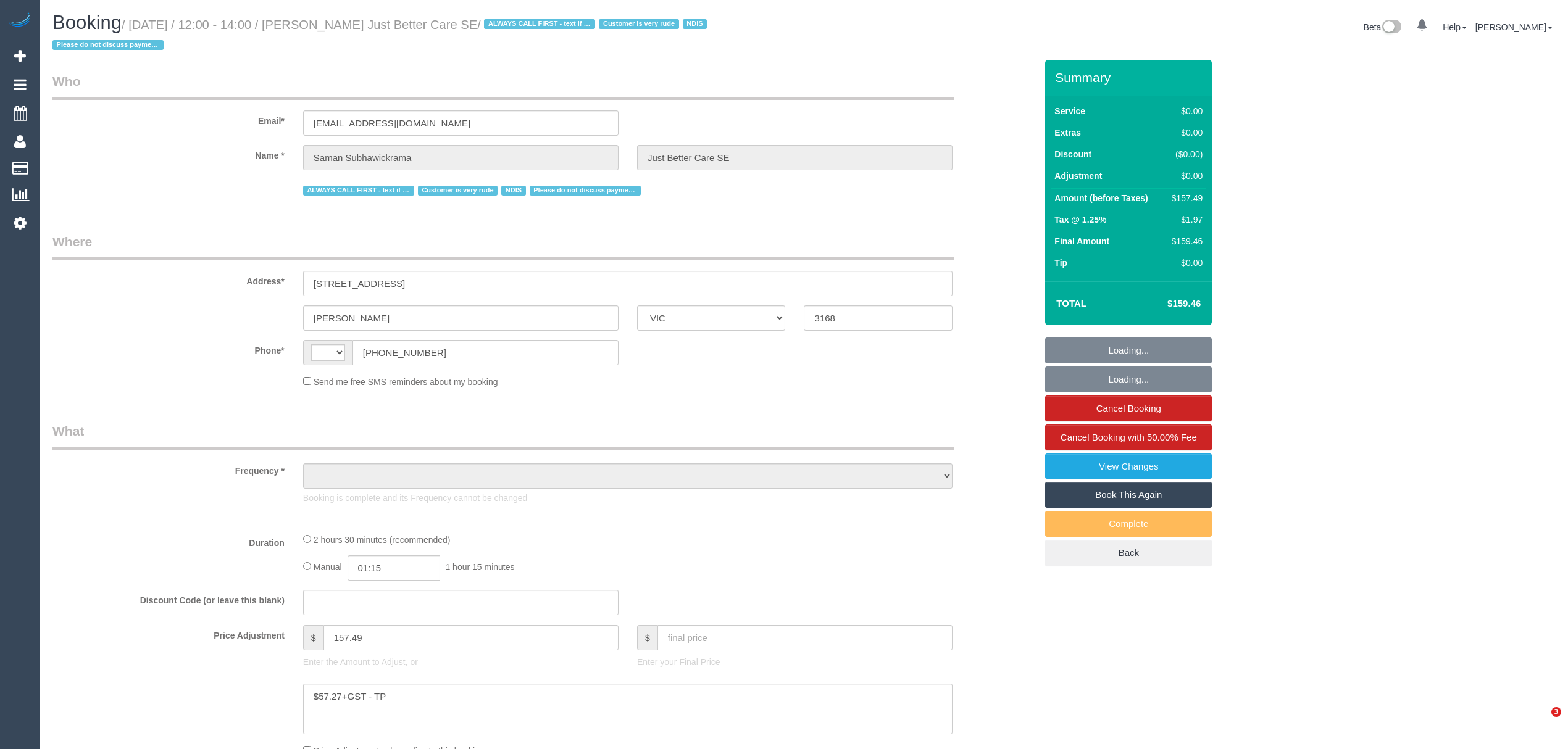
select select "VIC"
select select "string:AU"
select select "object:308"
select select "150"
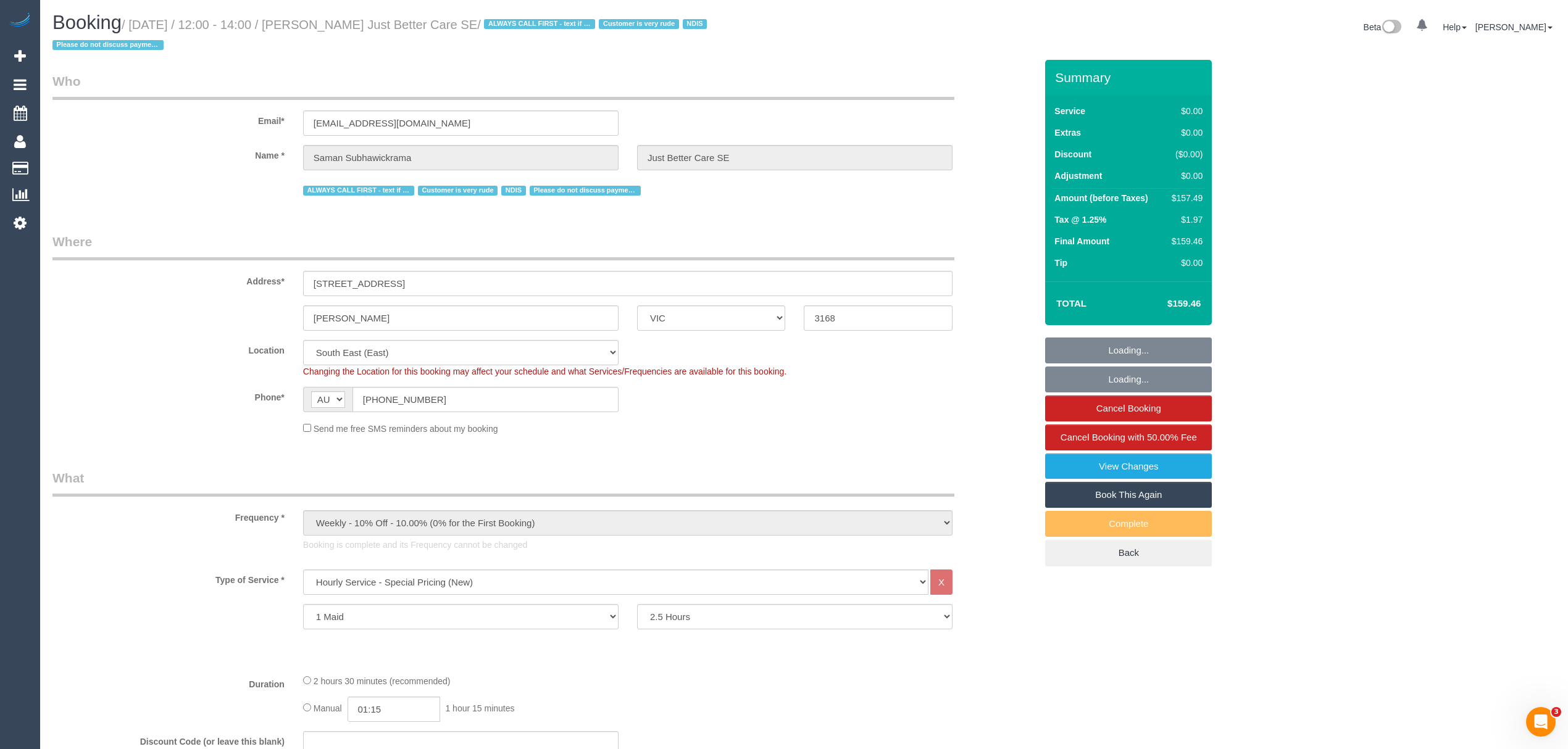
select select "number:28"
select select "number:14"
select select "number:18"
select select "number:23"
select select "object:1345"
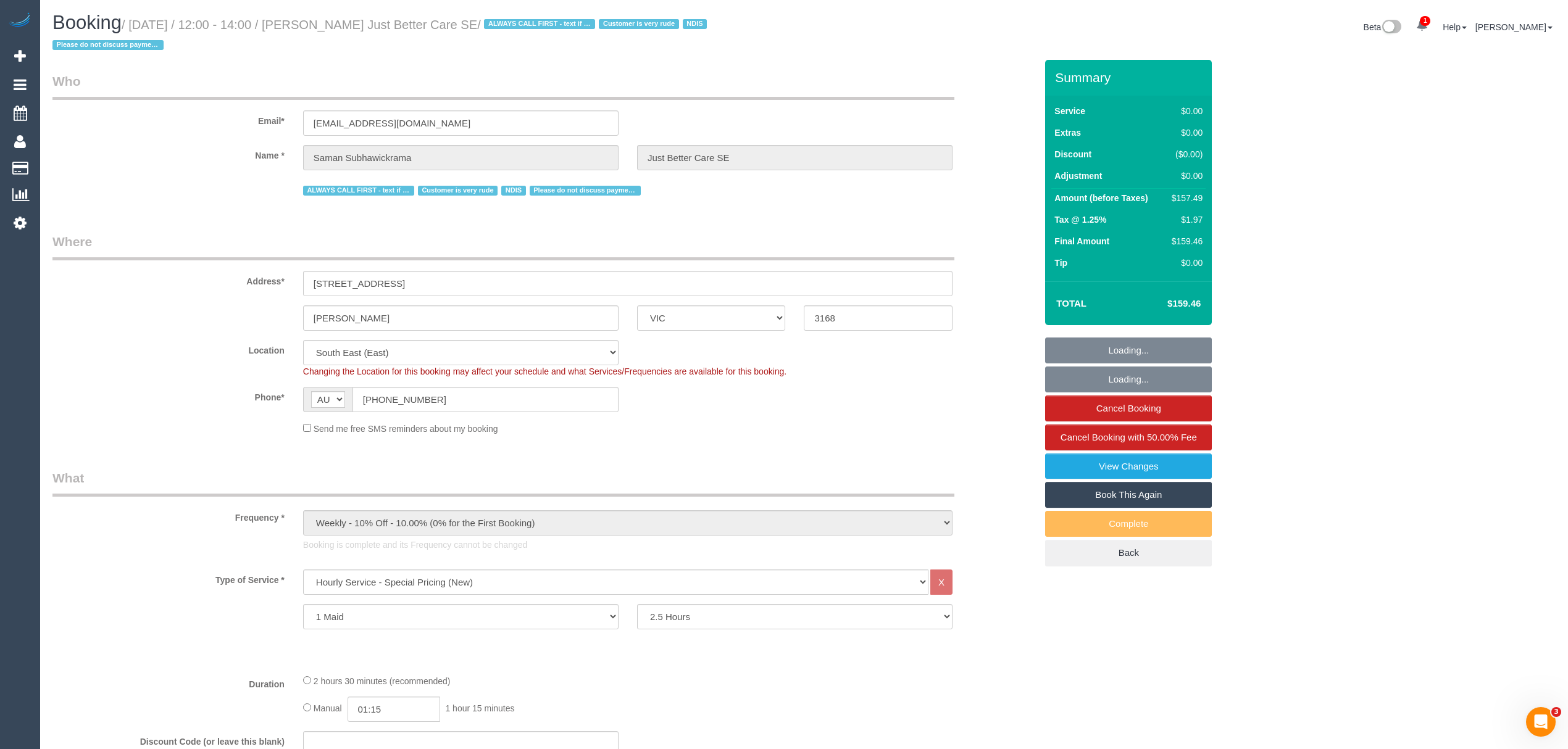
select select "spot1"
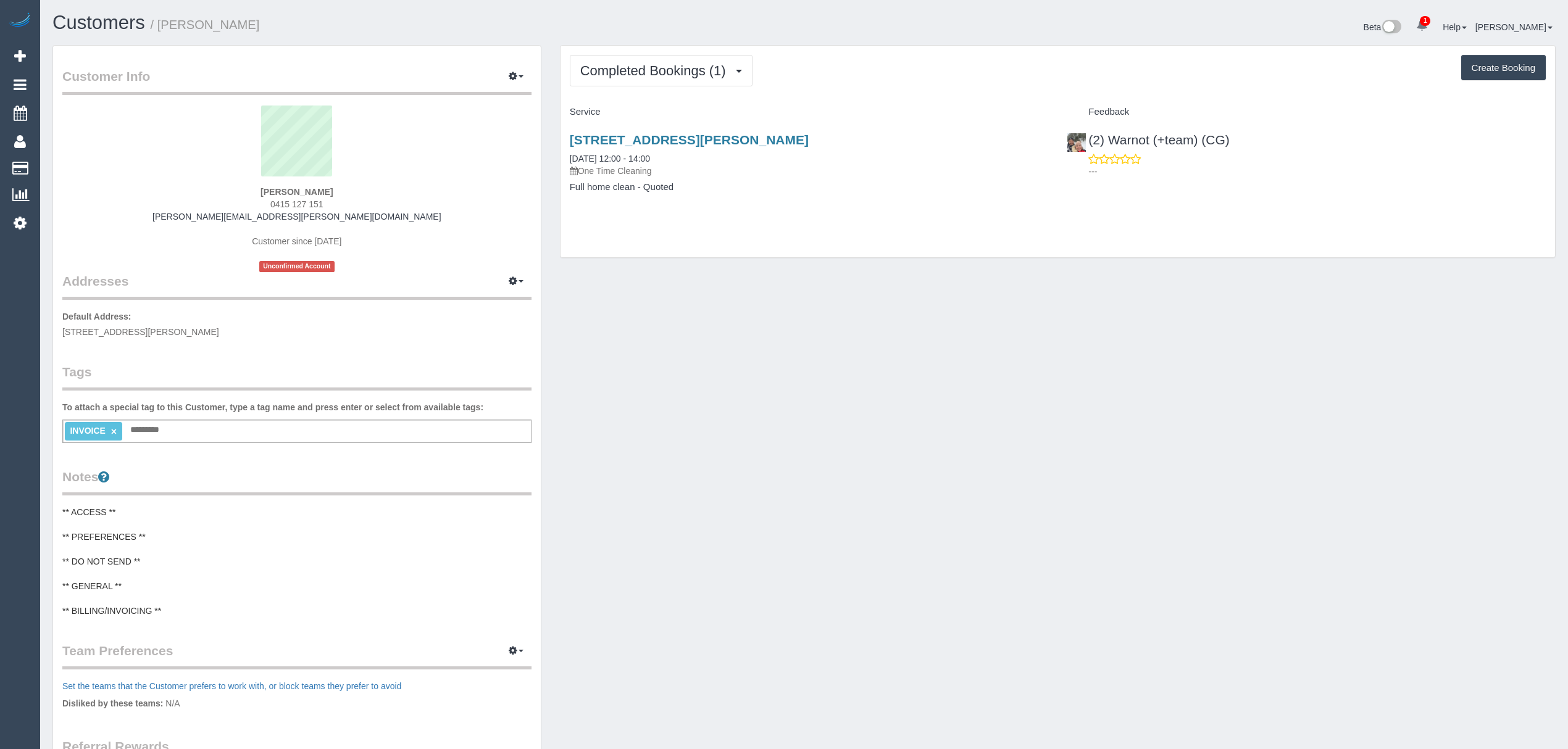
click at [618, 148] on div "17 Somerset Court, Blackburn South, VIC 3130 07/08/2025 12:00 - 14:00 One Time …" at bounding box center [809, 155] width 479 height 44
click at [618, 142] on link "17 Somerset Court, Blackburn South, VIC 3130" at bounding box center [689, 140] width 238 height 14
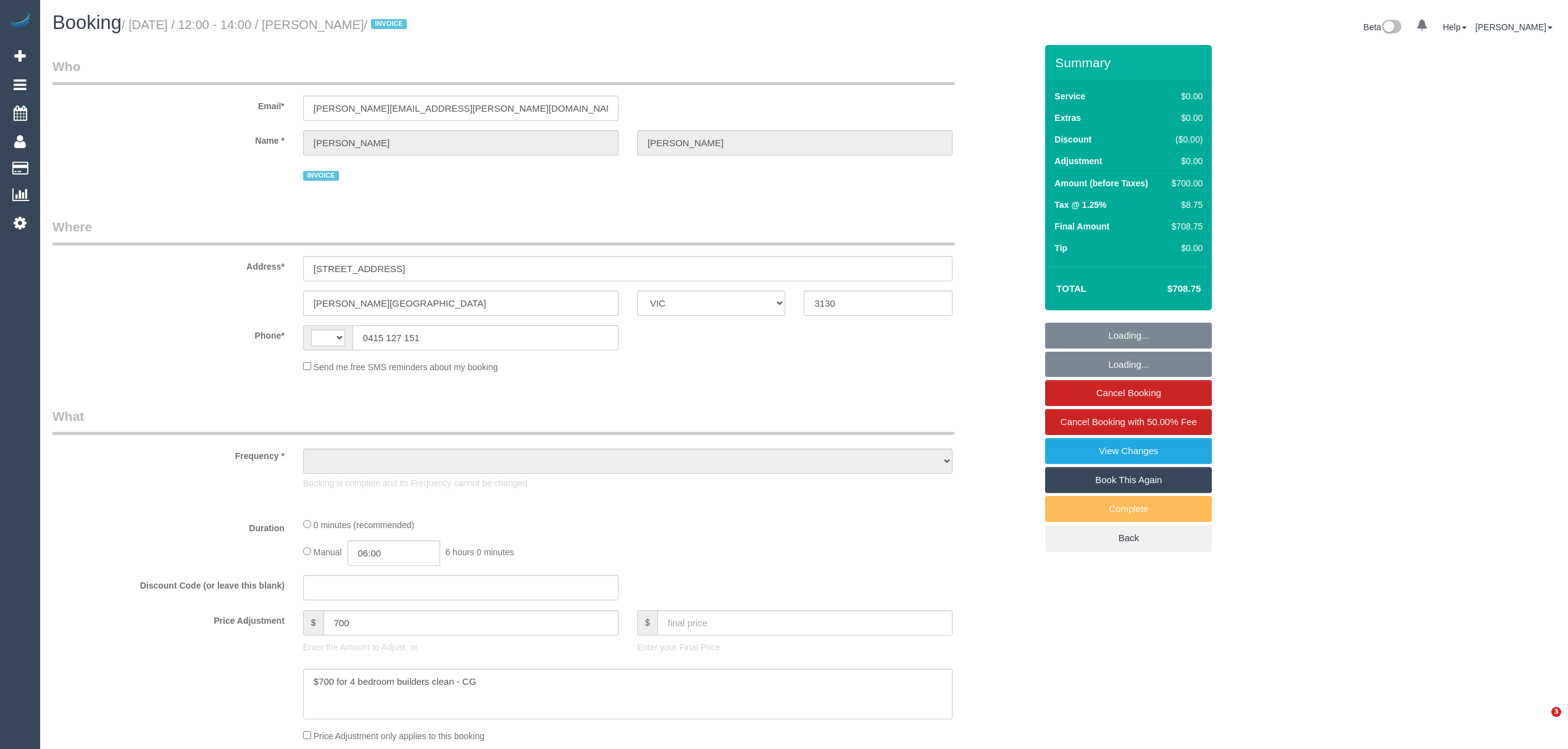
select select "VIC"
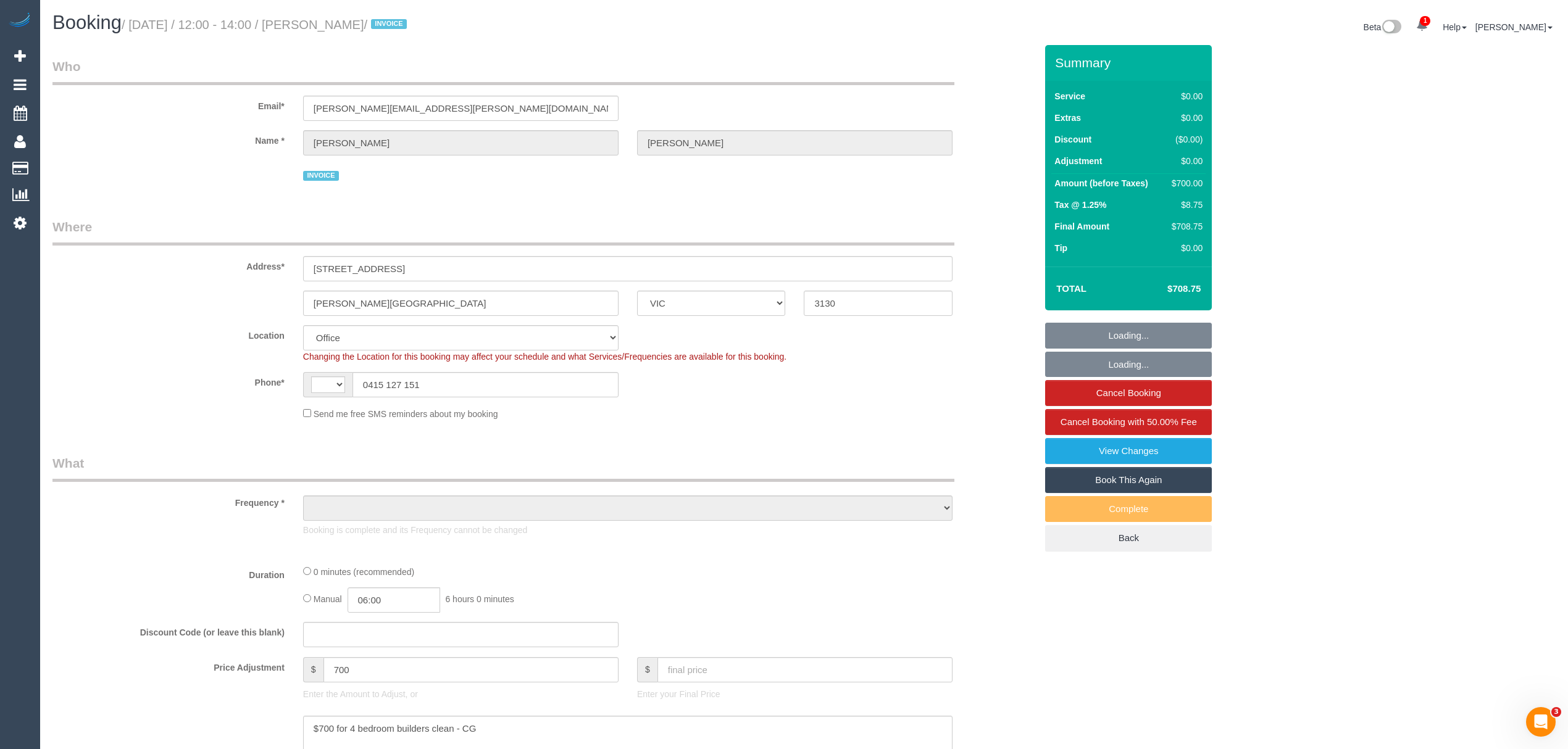
select select "string:AU"
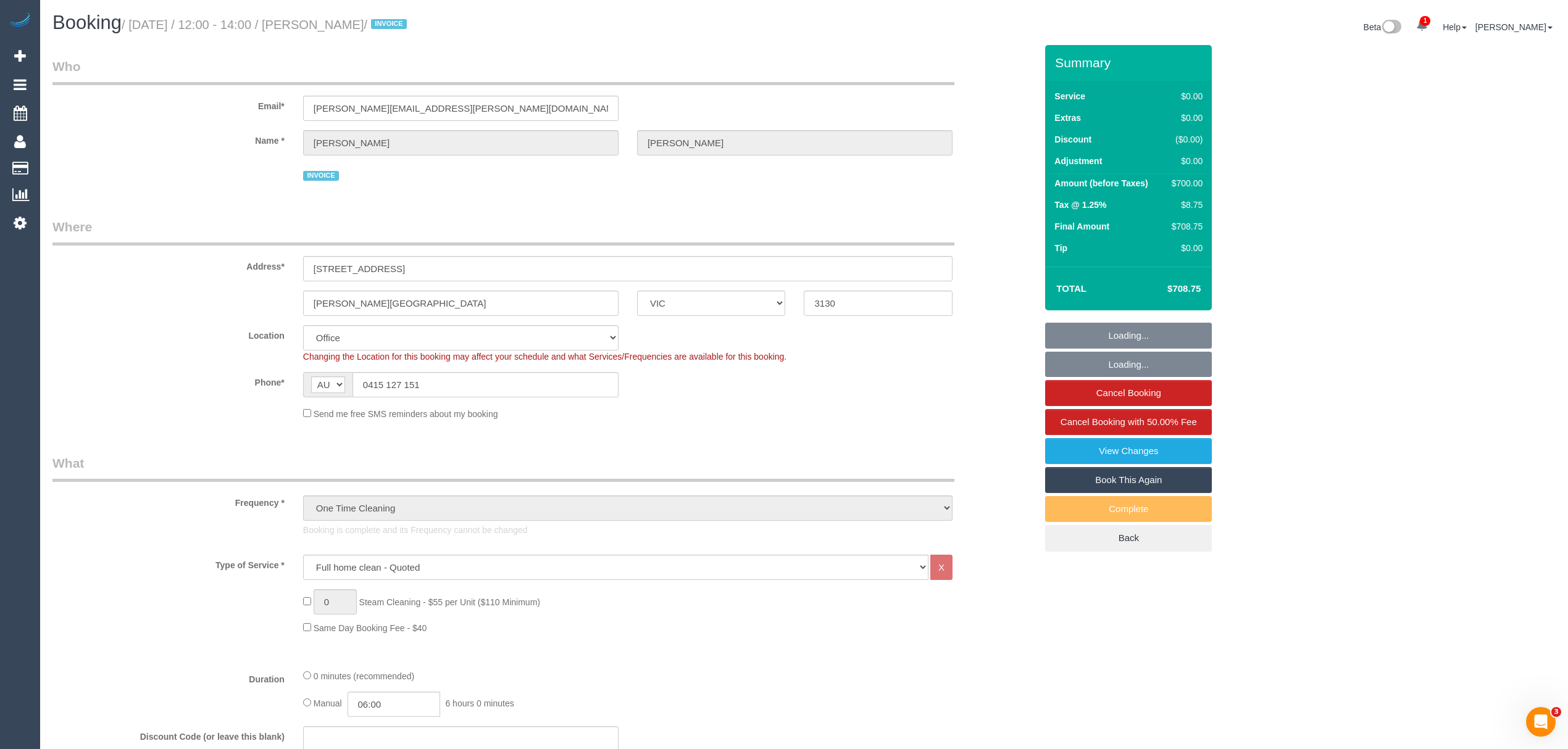
select select "object:611"
select select "number:28"
select select "number:14"
select select "number:19"
select select "number:36"
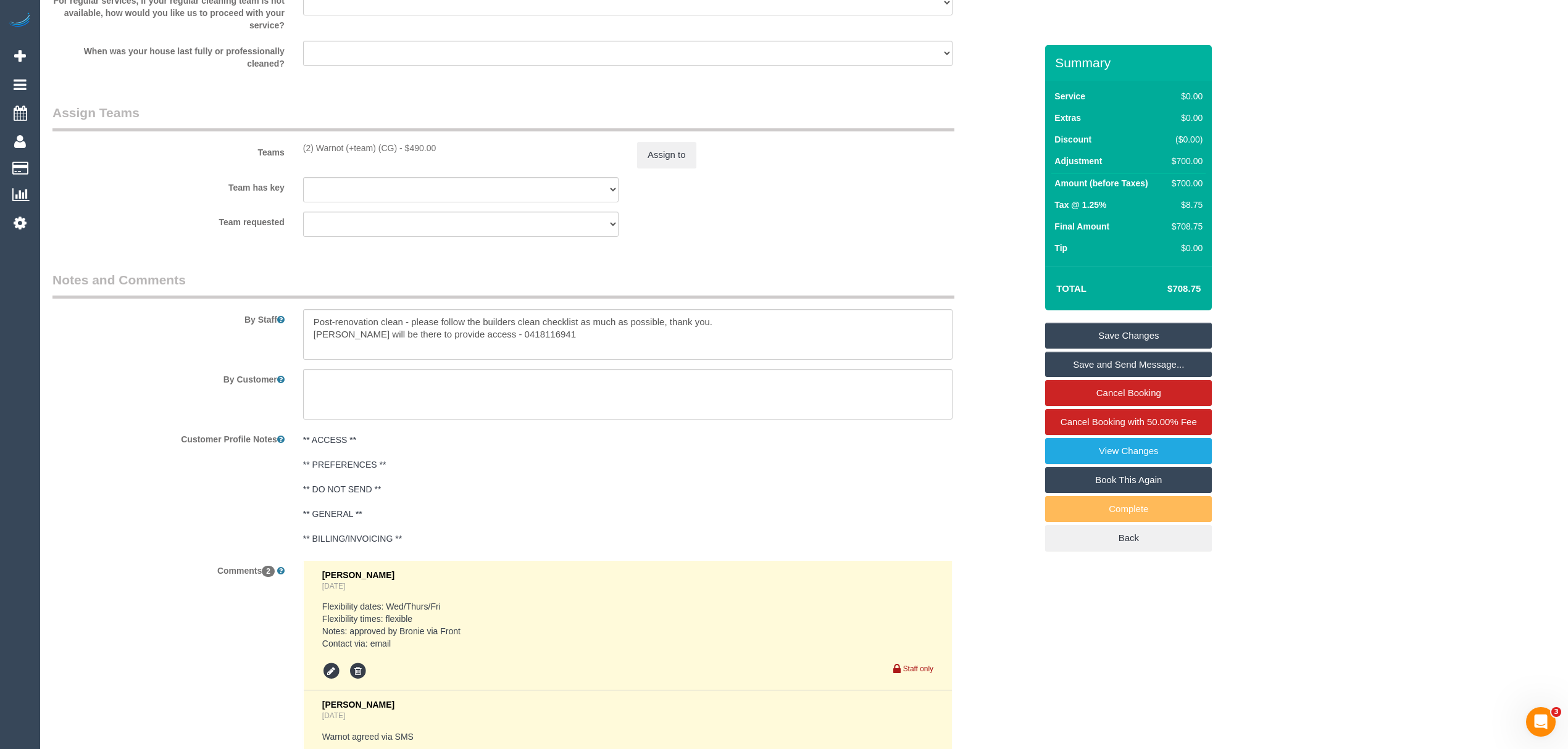
scroll to position [1573, 0]
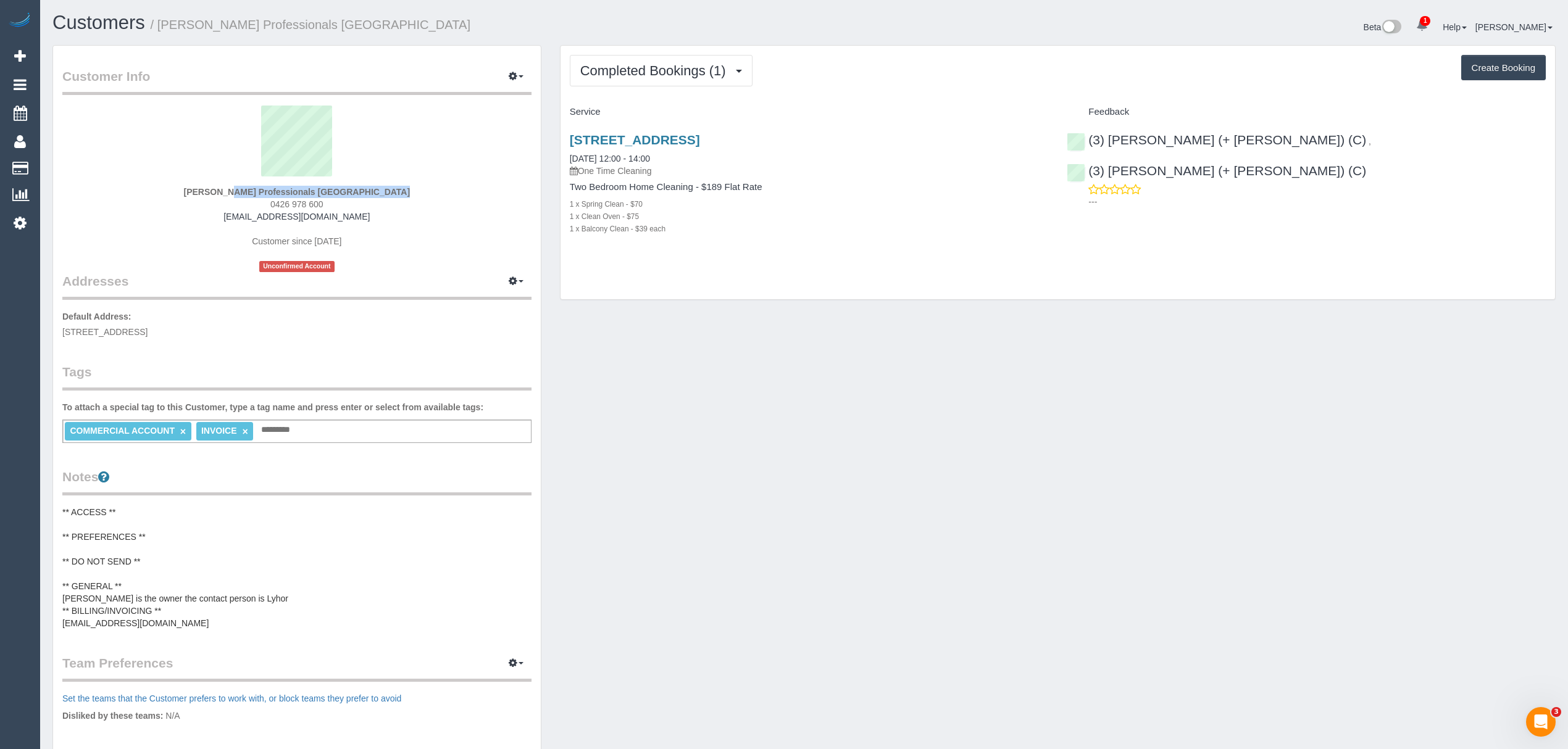
drag, startPoint x: 210, startPoint y: 185, endPoint x: 386, endPoint y: 189, distance: 176.0
click at [386, 189] on div "Harvey Nhan Professionals Noble Park 0426 978 600 admin@professionalsnoblepark.…" at bounding box center [296, 189] width 469 height 166
click at [395, 193] on div "Harvey Nhan Professionals Noble Park 0426 978 600 admin@professionalsnoblepark.…" at bounding box center [296, 189] width 469 height 166
drag, startPoint x: 390, startPoint y: 193, endPoint x: 272, endPoint y: 193, distance: 118.0
click at [272, 193] on div "Harvey Nhan Professionals Noble Park 0426 978 600 admin@professionalsnoblepark.…" at bounding box center [296, 189] width 469 height 166
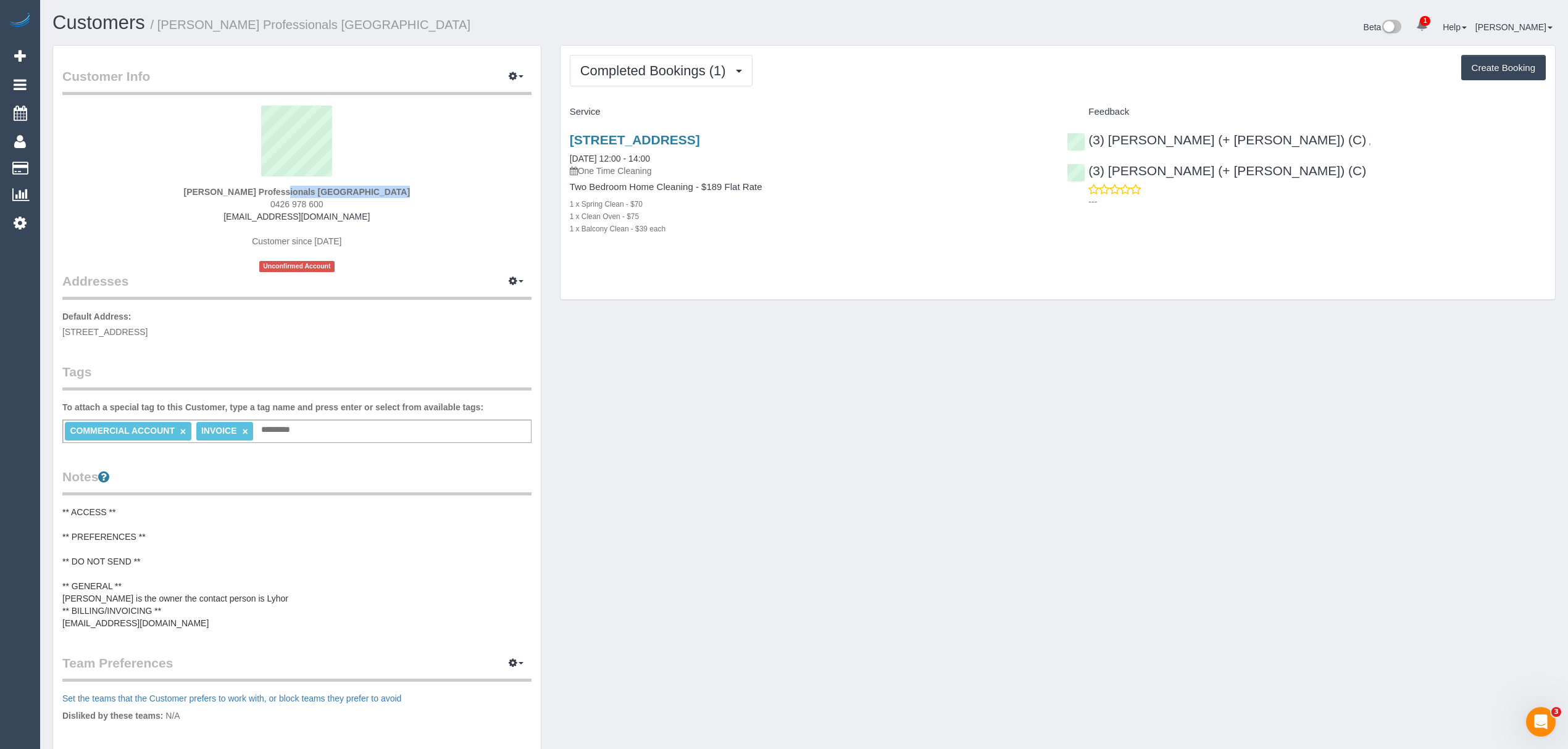
copy strong "Professionals Noble Park"
click at [173, 585] on pre "** ACCESS ** ** PREFERENCES ** ** DO NOT SEND ** ** GENERAL ** Harvey Nhan is t…" at bounding box center [296, 568] width 469 height 124
drag, startPoint x: 225, startPoint y: 624, endPoint x: 63, endPoint y: 624, distance: 162.0
click at [63, 624] on textarea "**********" at bounding box center [296, 569] width 469 height 127
drag, startPoint x: 271, startPoint y: 206, endPoint x: 342, endPoint y: 200, distance: 71.3
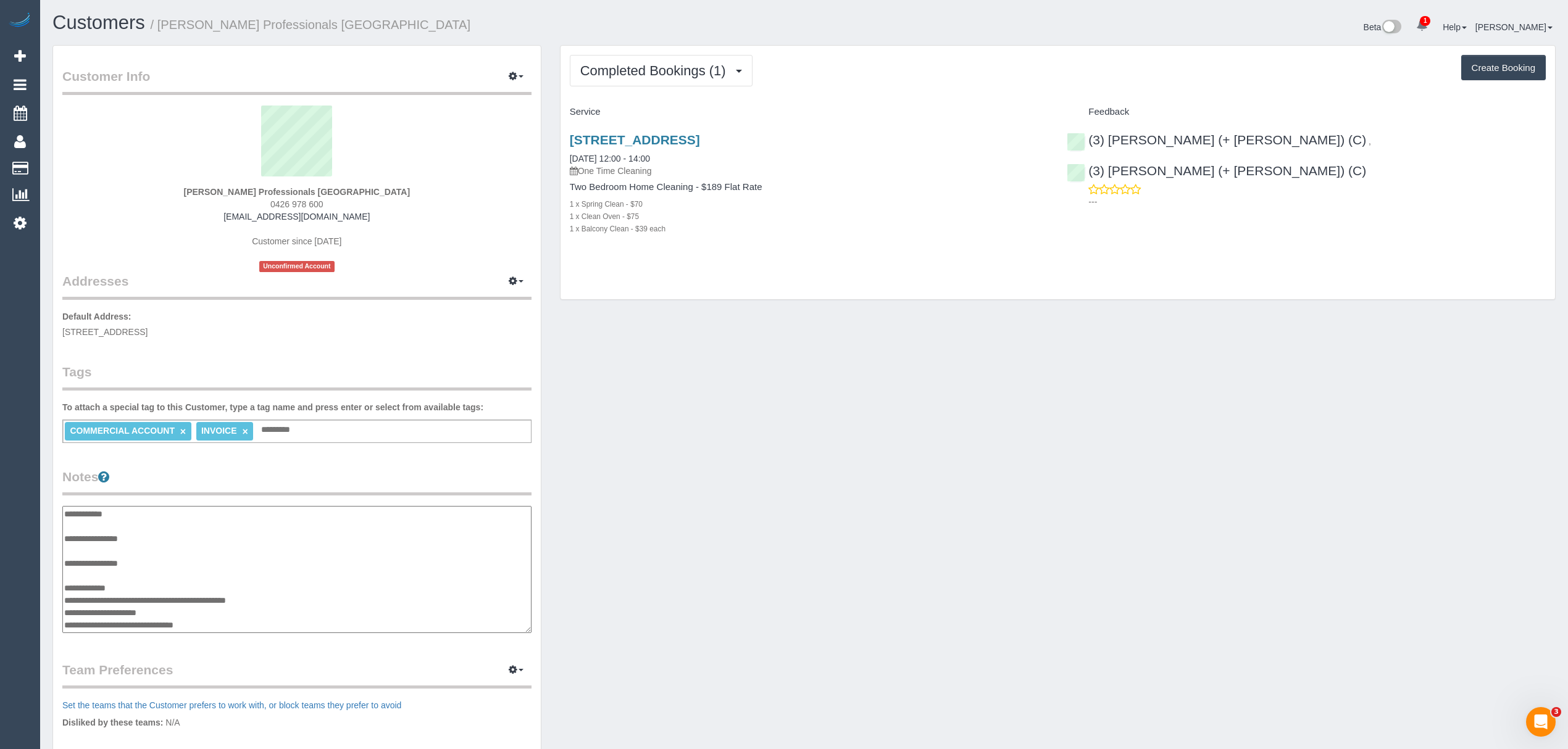
click at [342, 200] on div "Harvey Nhan Professionals Noble Park 0426 978 600 admin@professionalsnoblepark.…" at bounding box center [296, 189] width 469 height 166
copy span "0426 978 600"
drag, startPoint x: 567, startPoint y: 140, endPoint x: 831, endPoint y: 144, distance: 264.0
click at [831, 144] on div "912/3 Aquitania Way, Docklands, VIC 3008 07/08/2025 12:00 - 14:00 One Time Clea…" at bounding box center [809, 190] width 497 height 137
copy link "912/3 Aquitania Way, Docklands, VIC 3008"
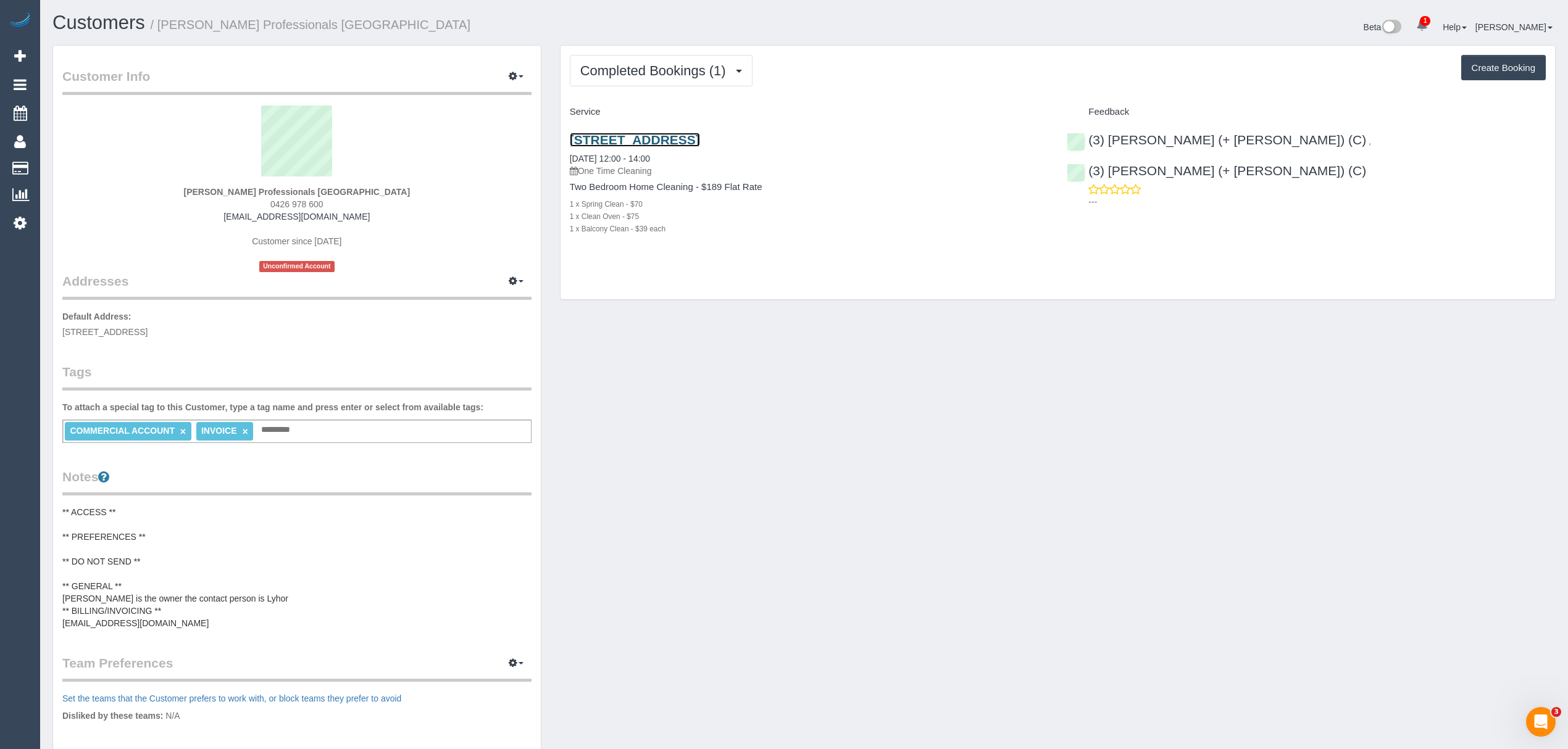
click at [616, 142] on link "912/3 Aquitania Way, Docklands, VIC 3008" at bounding box center [634, 140] width 130 height 14
click at [267, 598] on pre "** ACCESS ** ** PREFERENCES ** ** DO NOT SEND ** ** GENERAL ** Harvey Nhan is t…" at bounding box center [296, 568] width 469 height 124
click at [220, 608] on textarea "**********" at bounding box center [296, 569] width 469 height 127
click at [82, 615] on textarea "**********" at bounding box center [296, 569] width 469 height 127
click at [79, 623] on textarea "**********" at bounding box center [296, 569] width 469 height 127
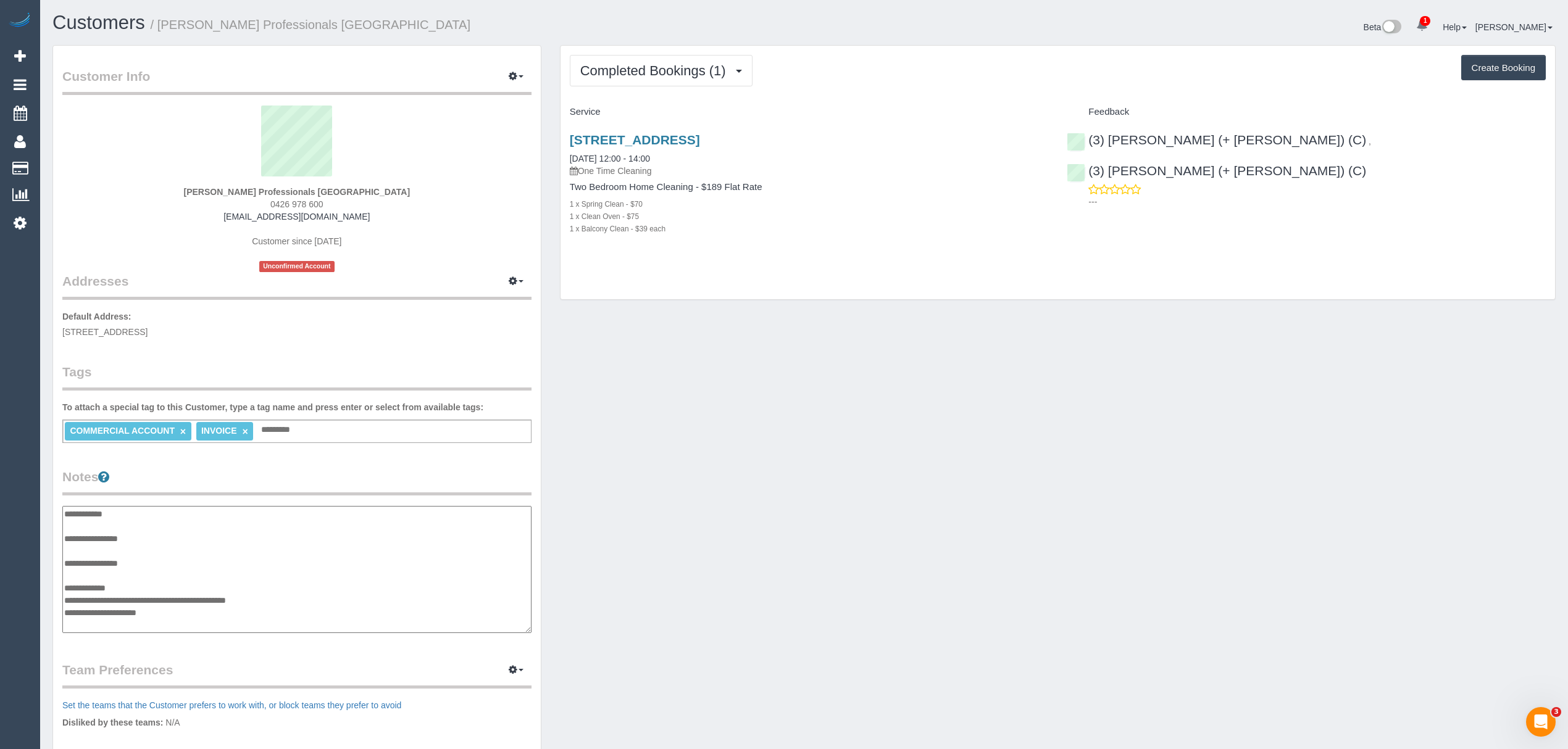
paste textarea "**********"
type textarea "**********"
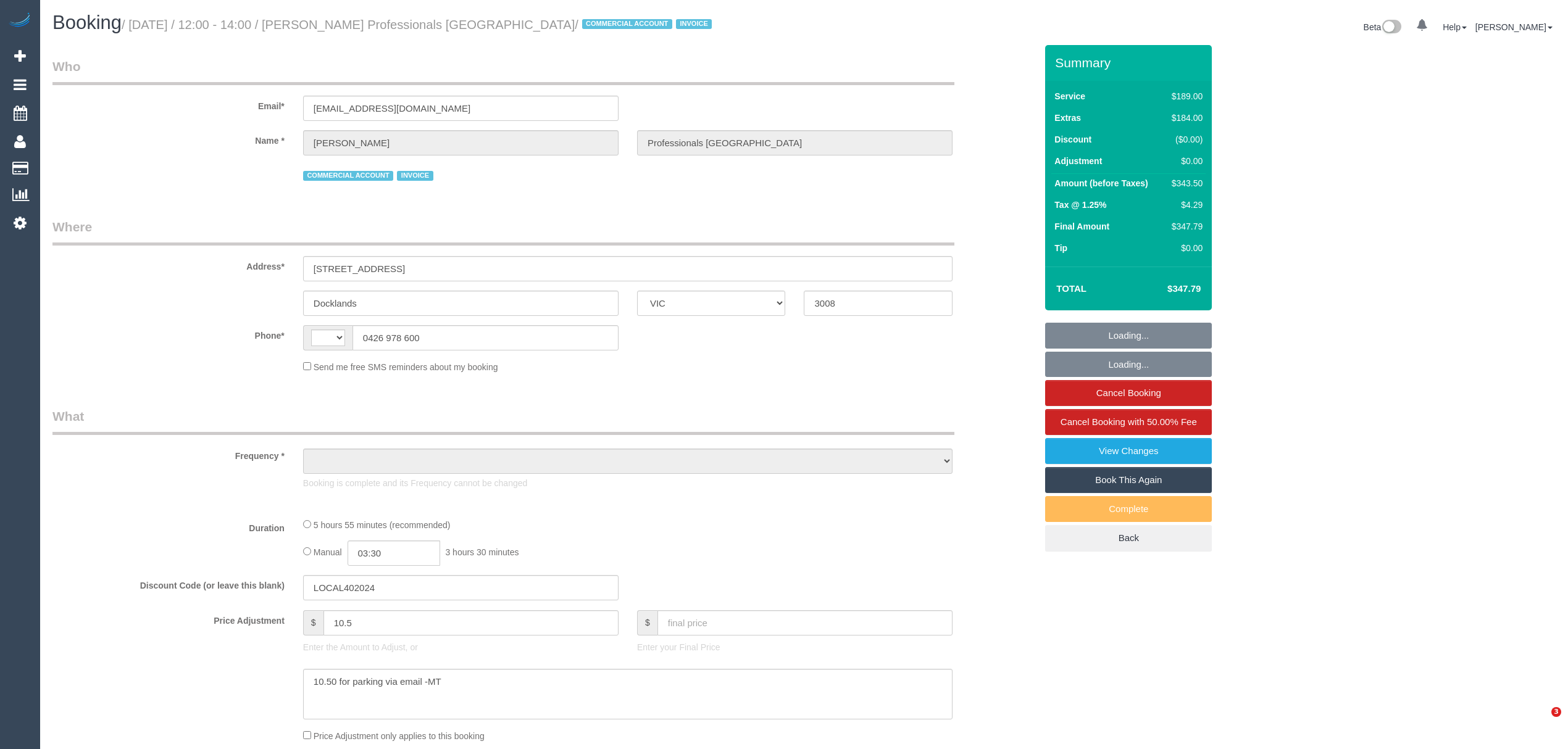
select select "VIC"
select select "string:AU"
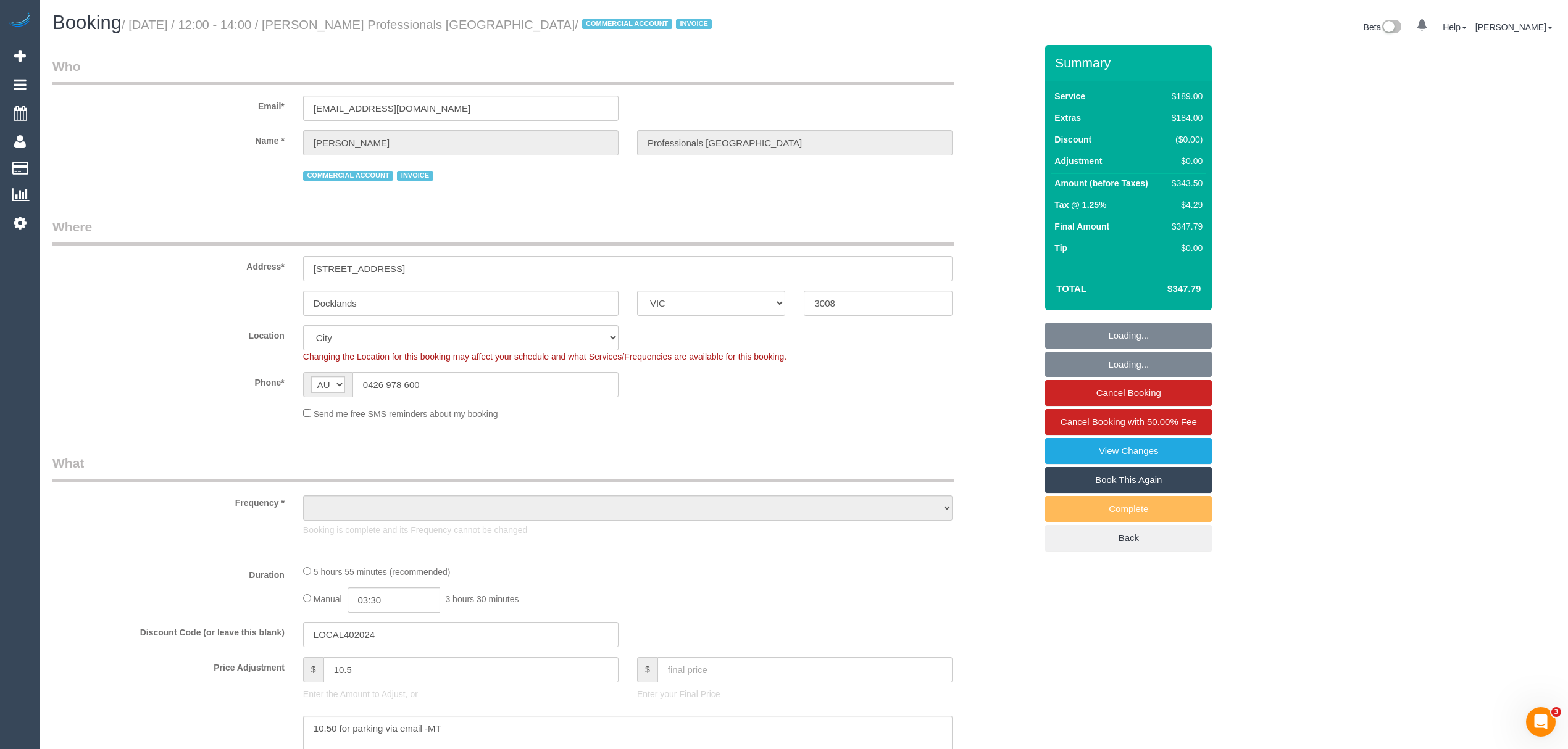
select select "number:28"
select select "number:16"
select select "number:20"
select select "number:36"
select select "object:1253"
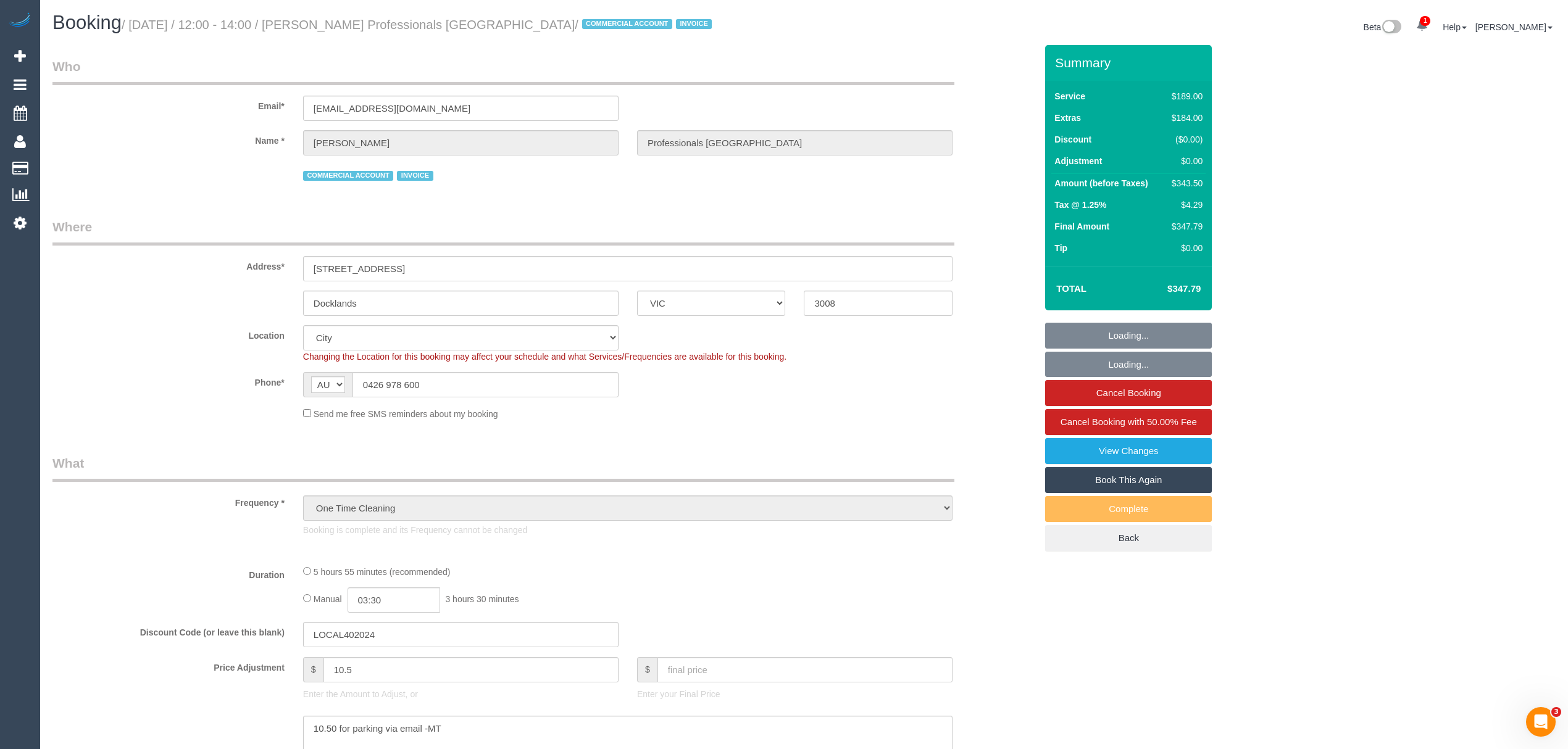
select select "spot1"
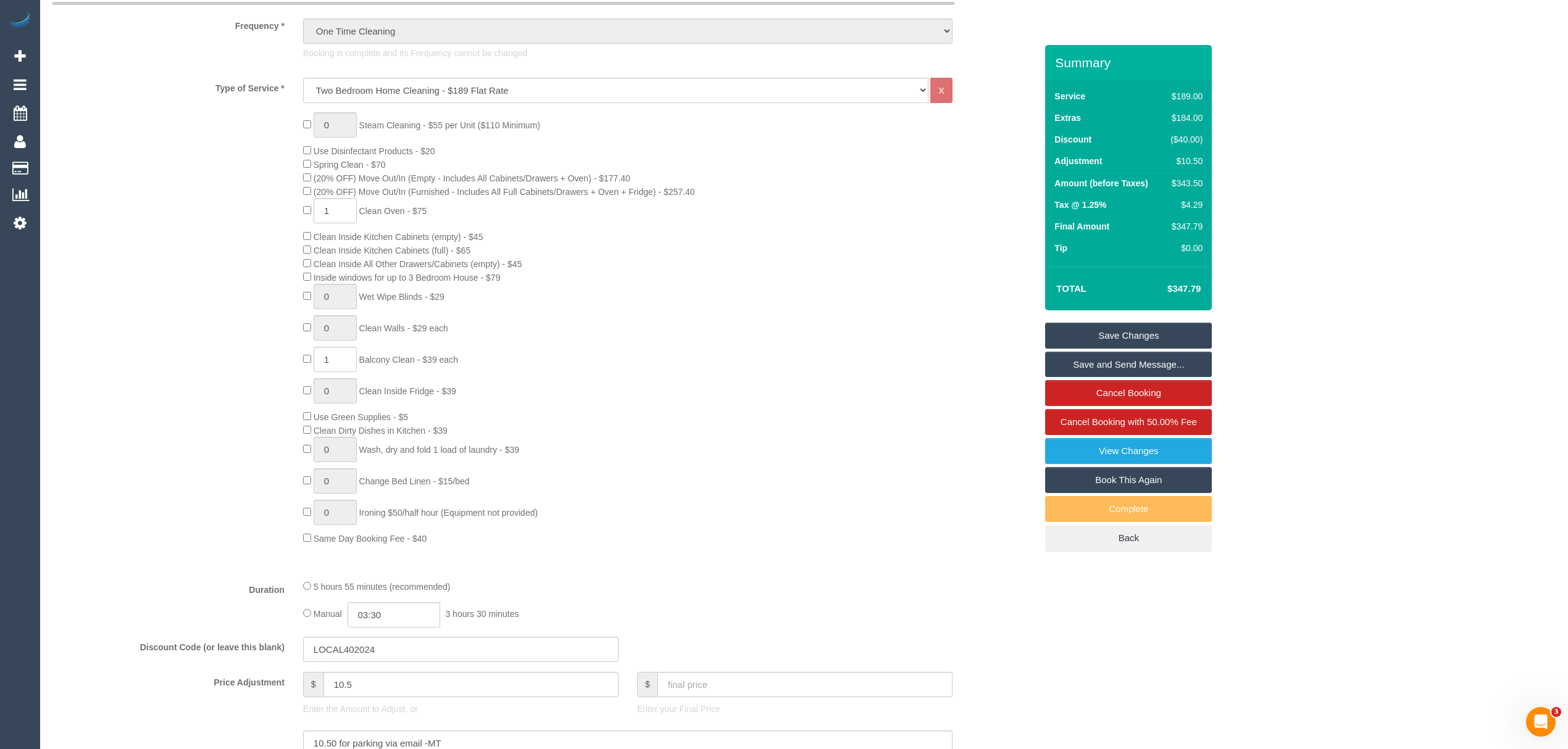
scroll to position [527, 0]
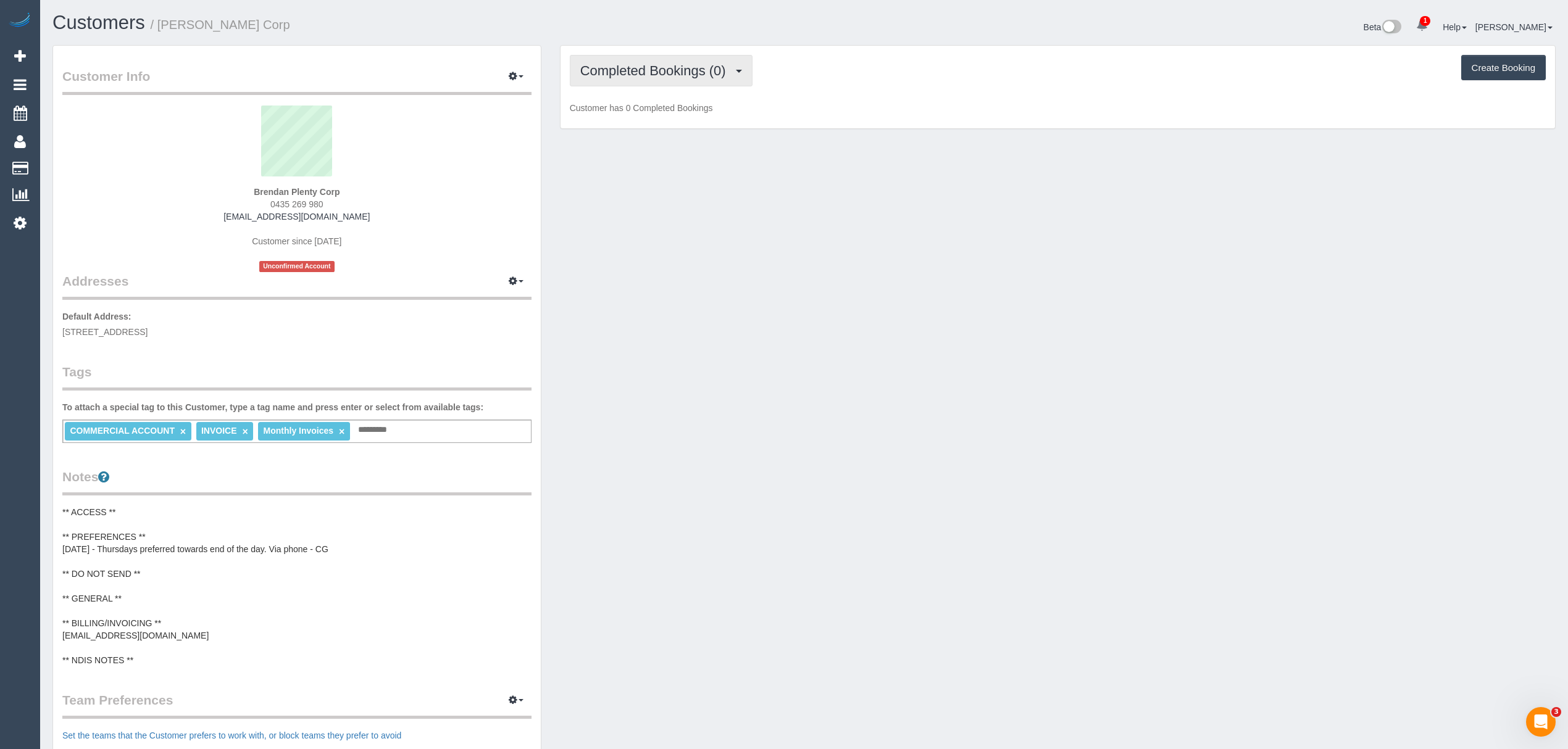
click at [716, 85] on button "Completed Bookings (0)" at bounding box center [660, 70] width 182 height 31
click at [630, 136] on link "Cancelled Bookings (1)" at bounding box center [635, 132] width 130 height 16
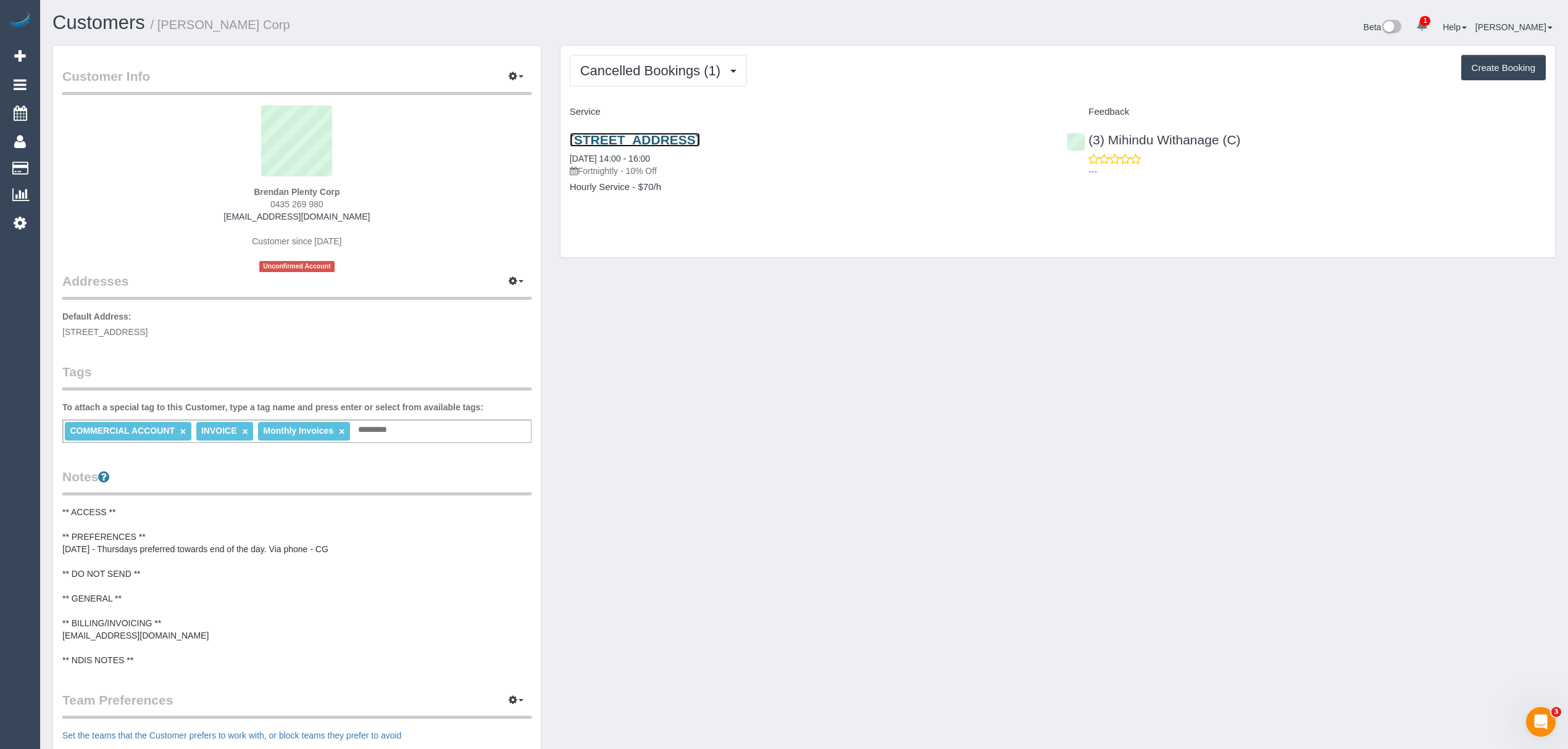
click at [595, 141] on link "[STREET_ADDRESS]" at bounding box center [634, 140] width 130 height 14
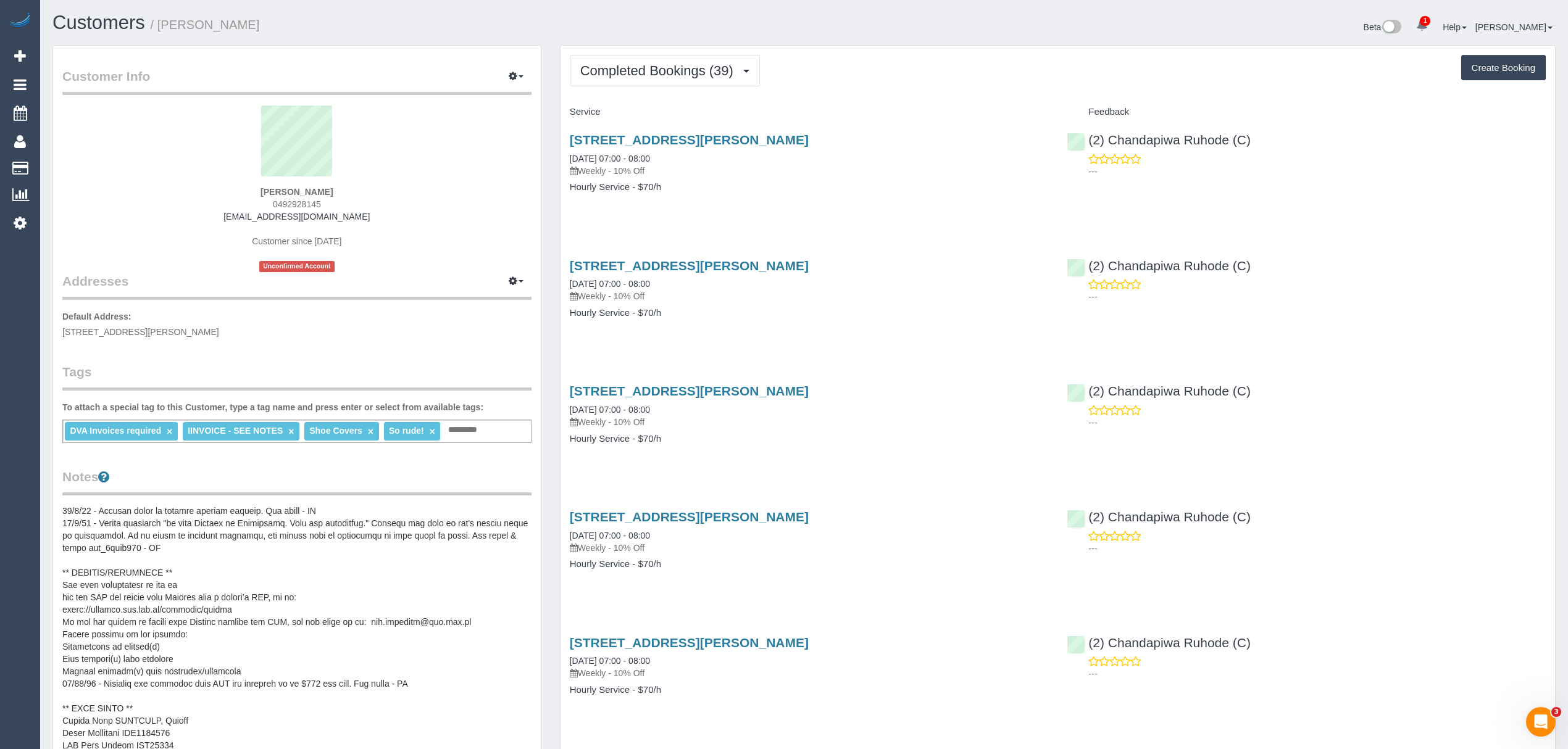
scroll to position [444, 0]
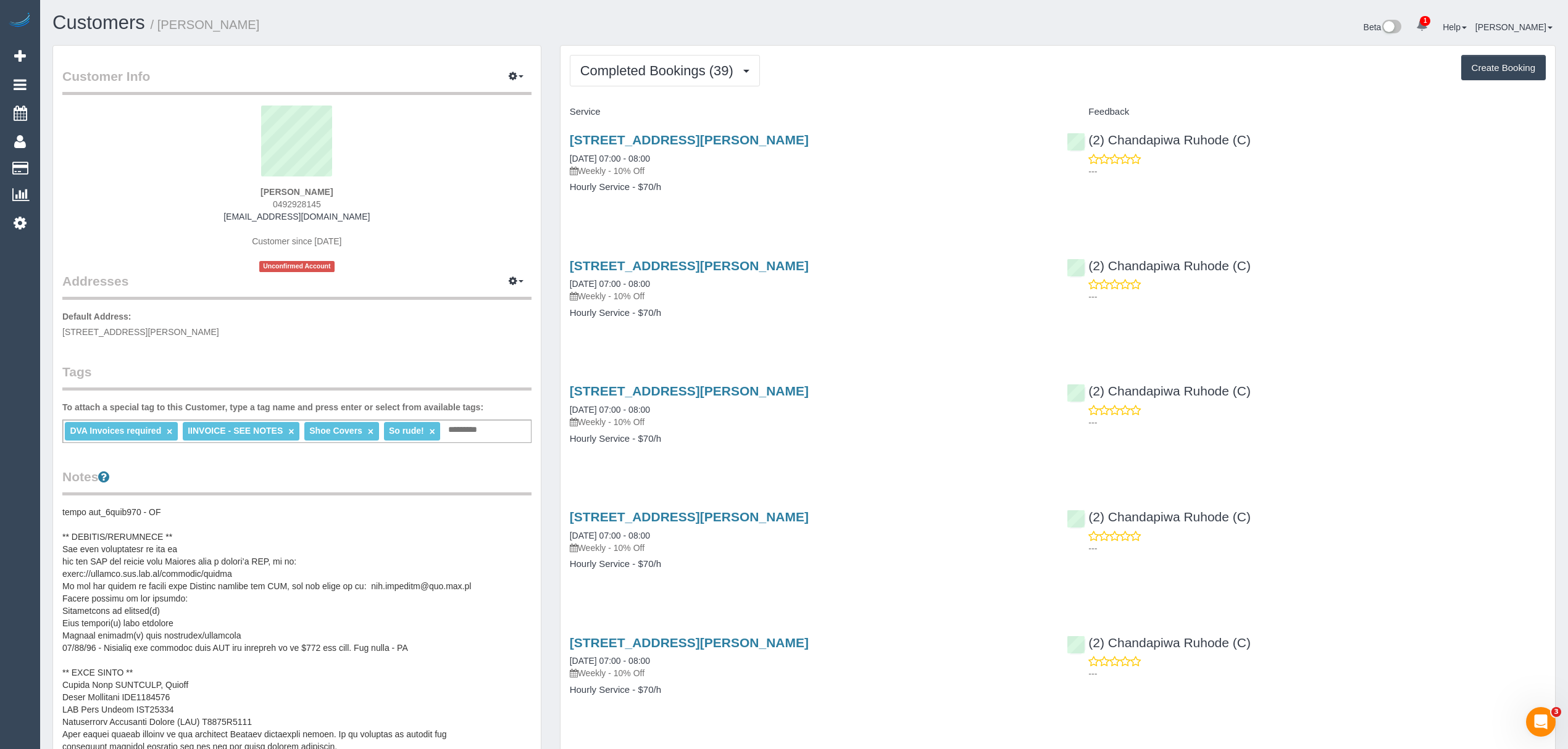
click at [206, 711] on pre at bounding box center [296, 629] width 469 height 246
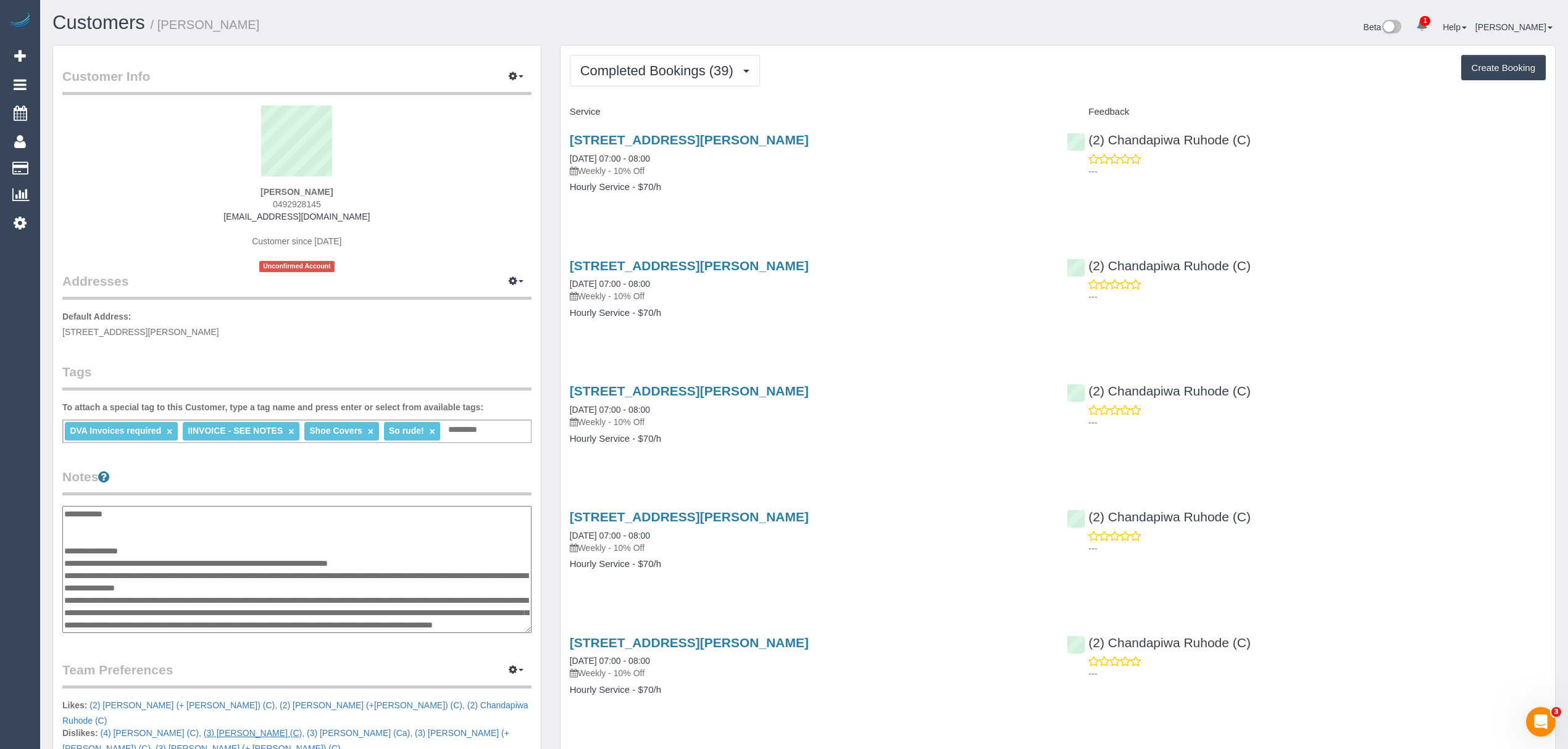
scroll to position [580, 0]
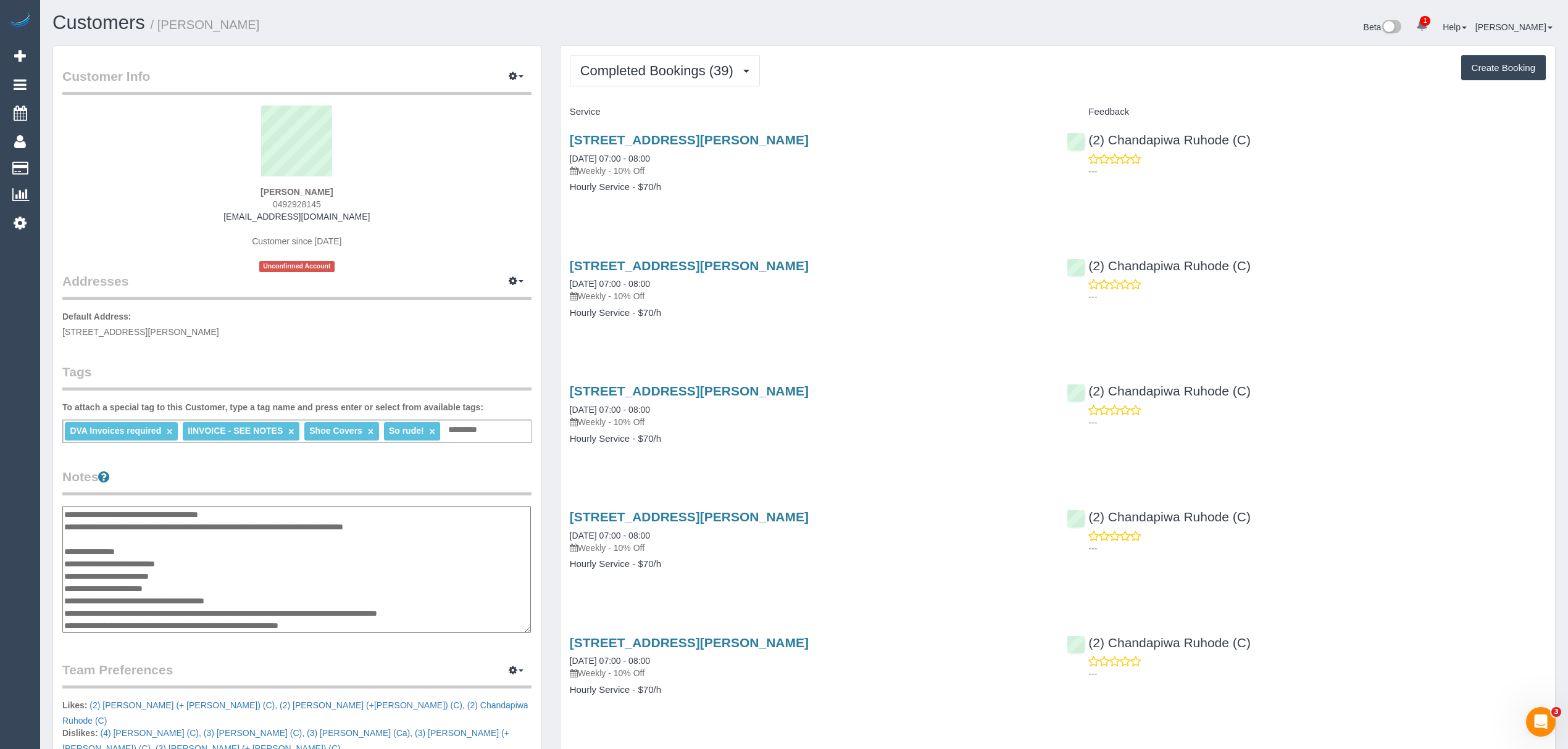
drag, startPoint x: 275, startPoint y: 599, endPoint x: 214, endPoint y: 603, distance: 61.1
click at [214, 603] on textarea at bounding box center [296, 570] width 469 height 128
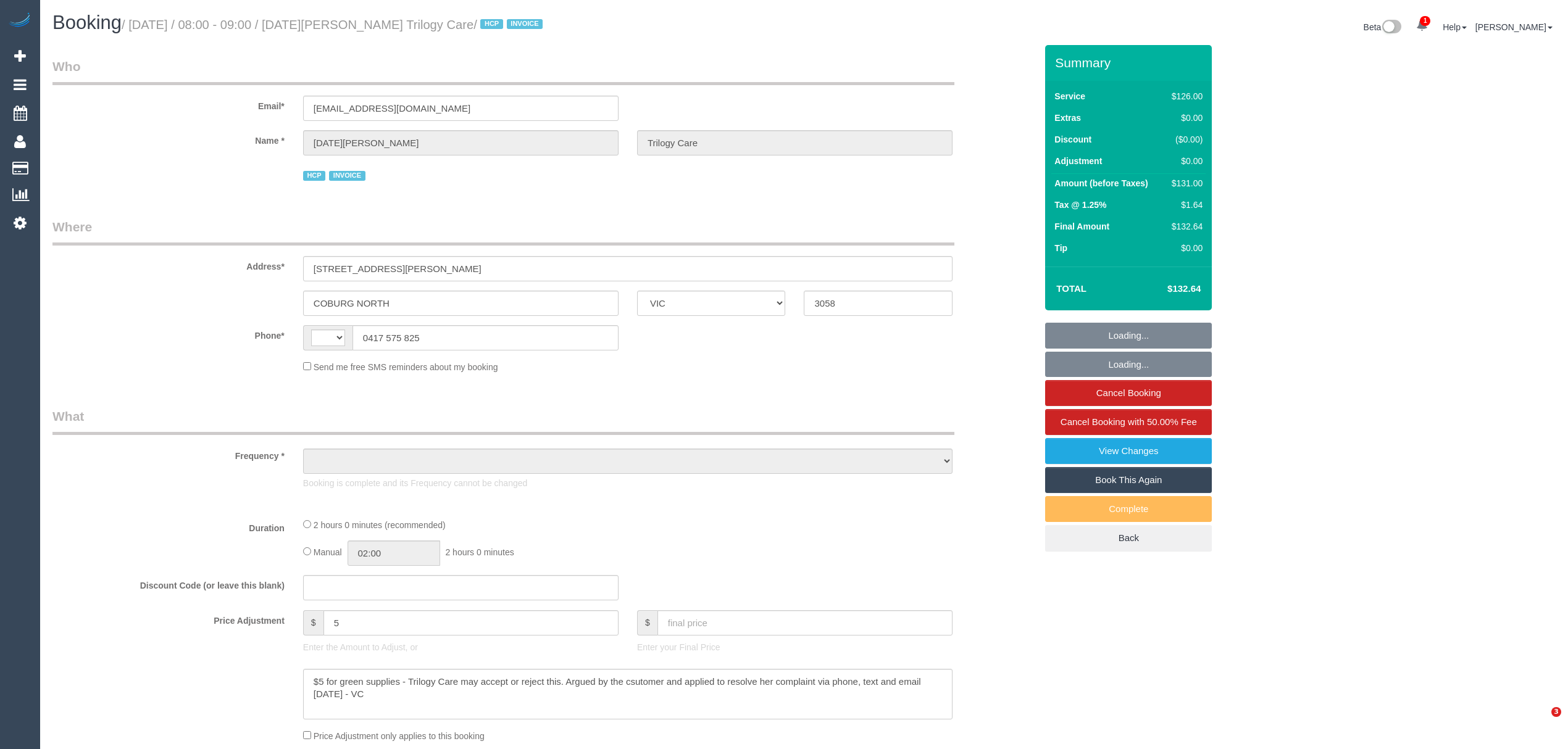
select select "VIC"
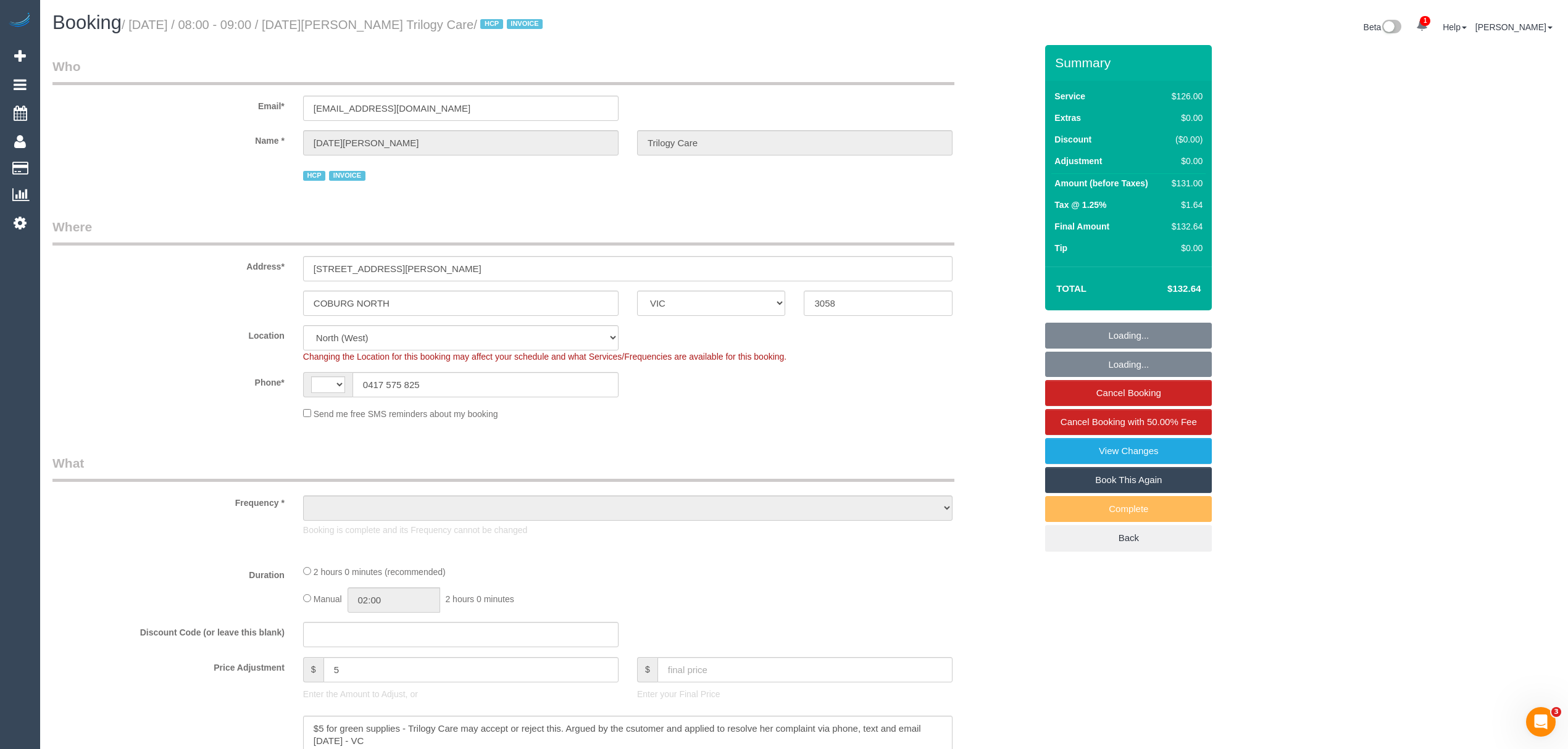
select select "string:AU"
select select "object:784"
select select "number:29"
select select "number:14"
select select "number:19"
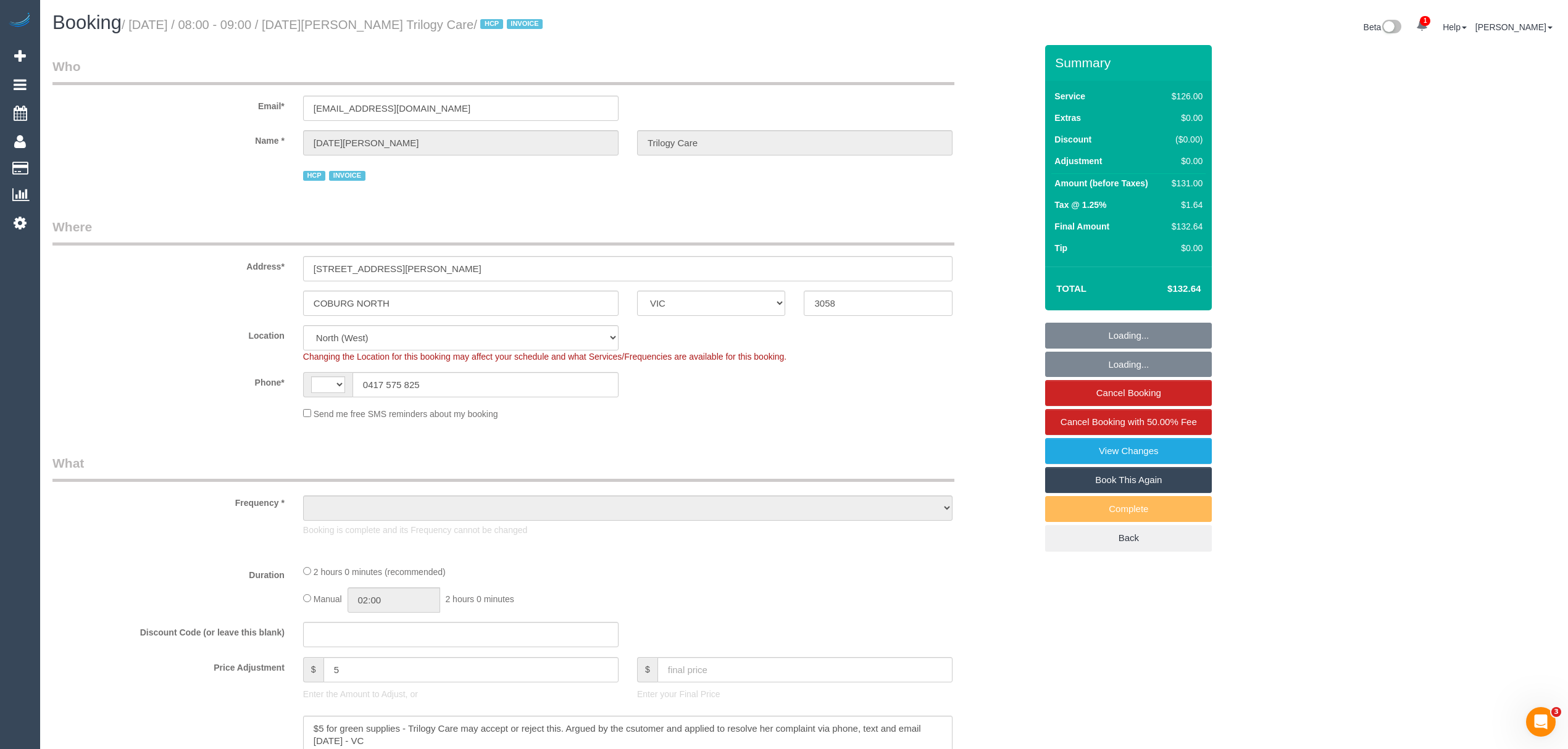
select select "number:25"
select select "120"
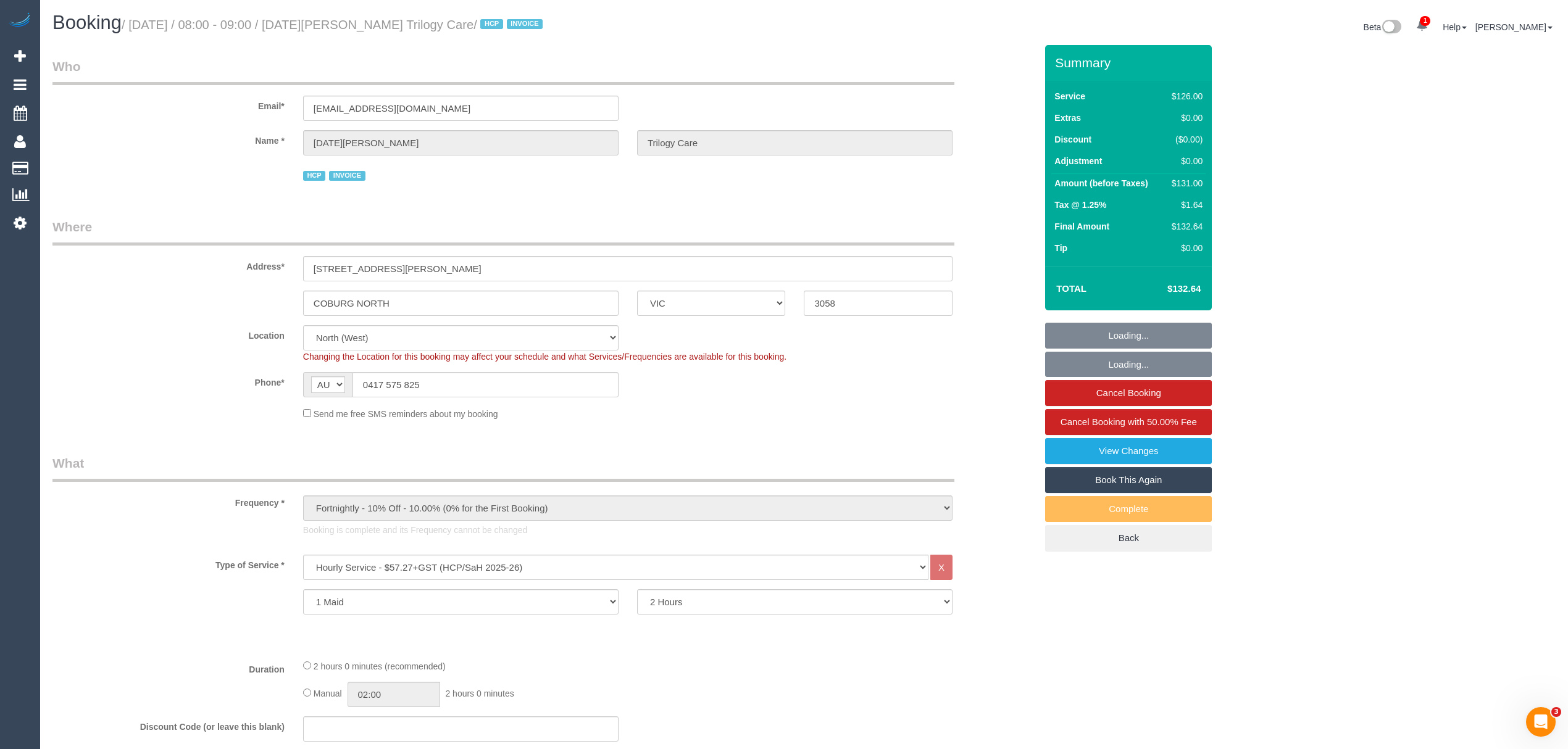
select select "object:1584"
click at [709, 680] on div "2 hours 0 minutes (recommended) Manual 02:00 2 hours 0 minutes" at bounding box center [627, 683] width 668 height 48
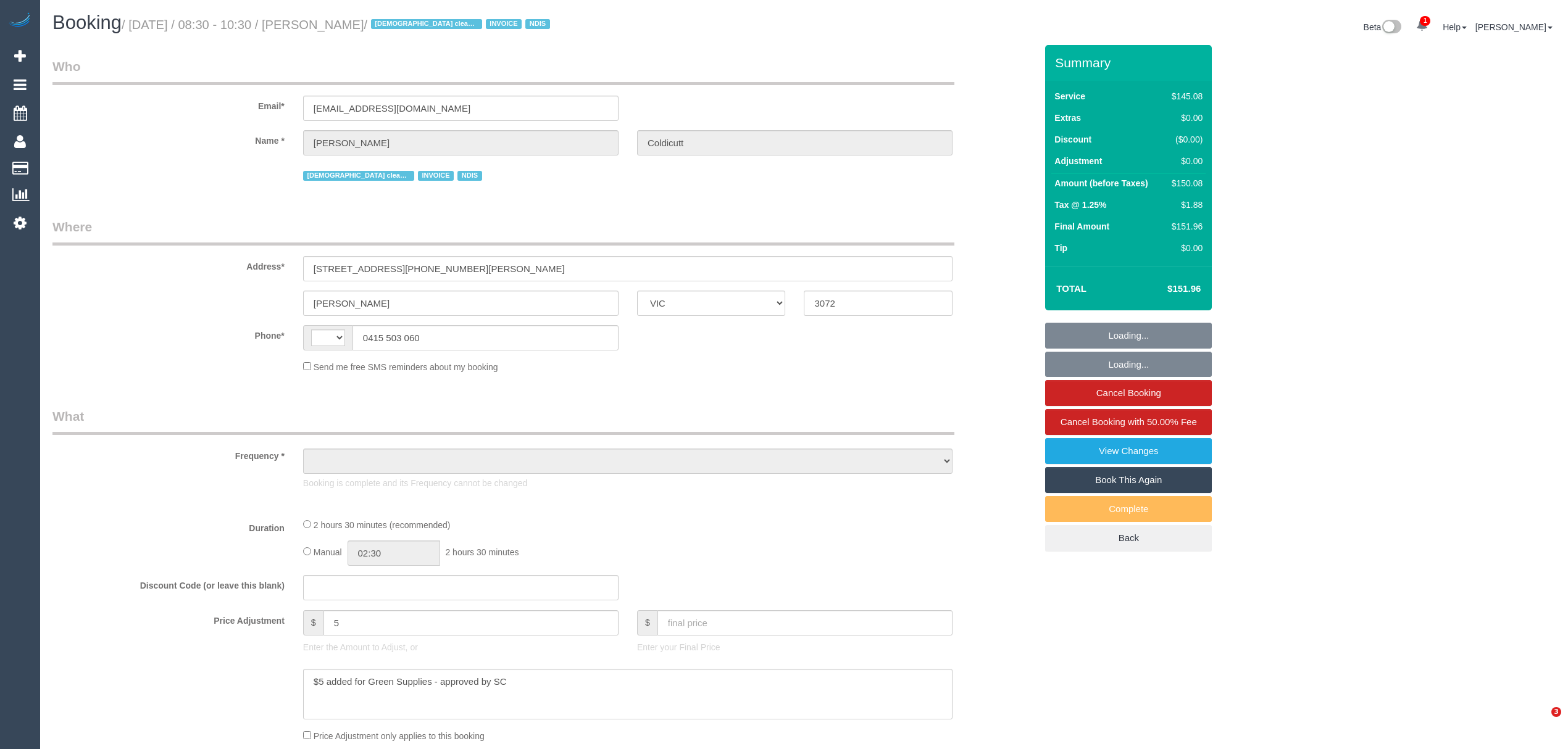
select select "VIC"
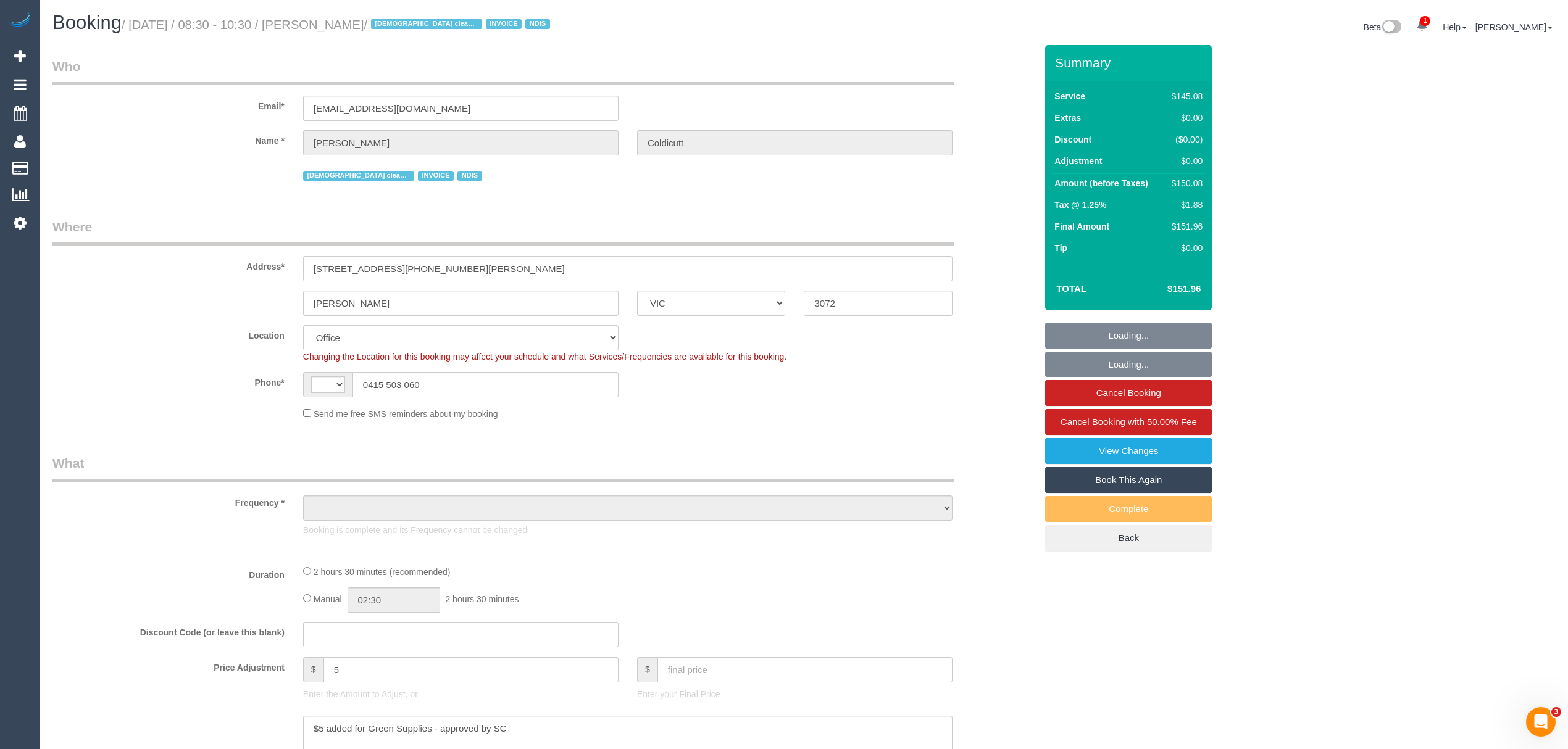
select select "string:AU"
select select "object:728"
select select "150"
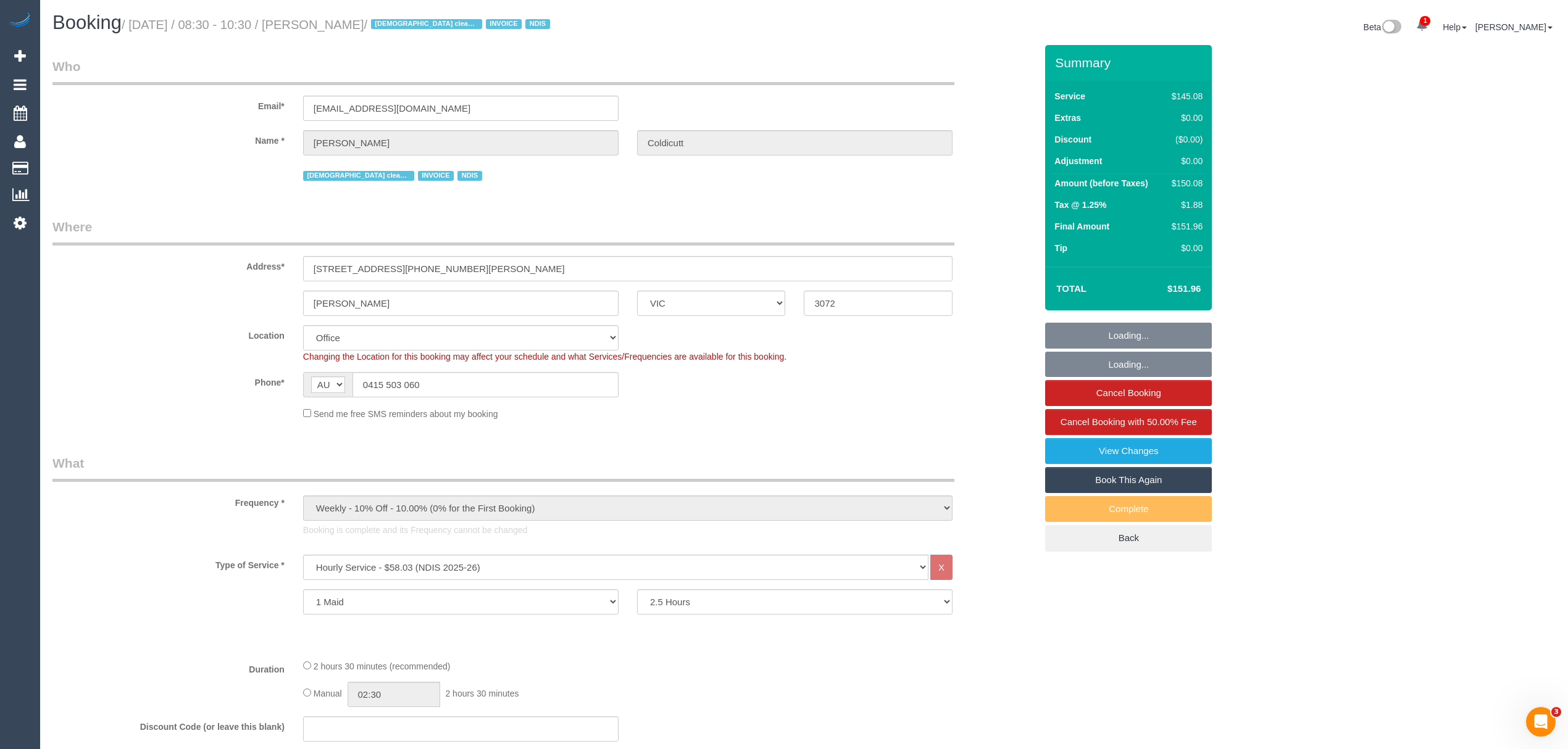
select select "object:733"
select select "number:28"
select select "number:16"
select select "number:19"
select select "number:36"
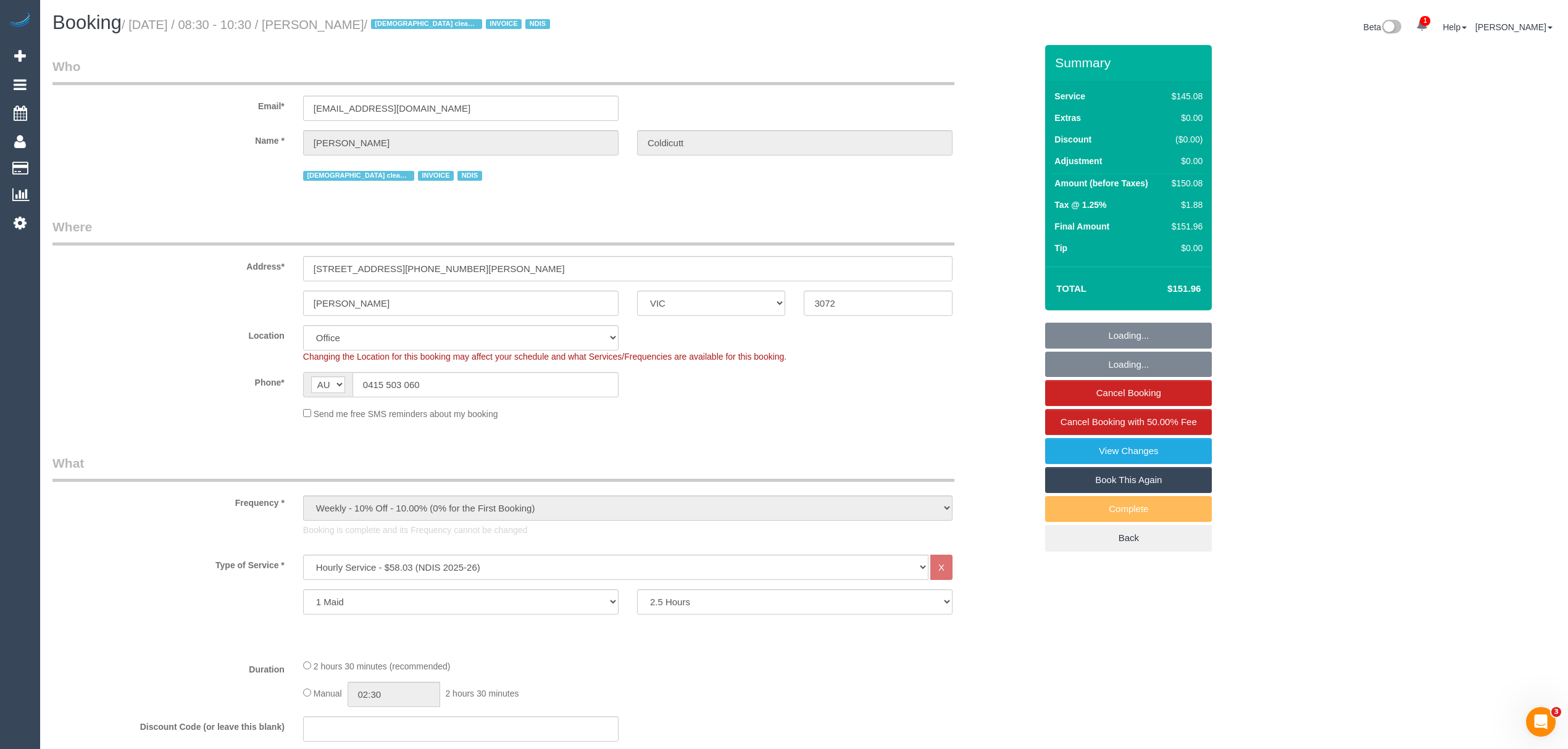
select select "number:34"
select select "number:11"
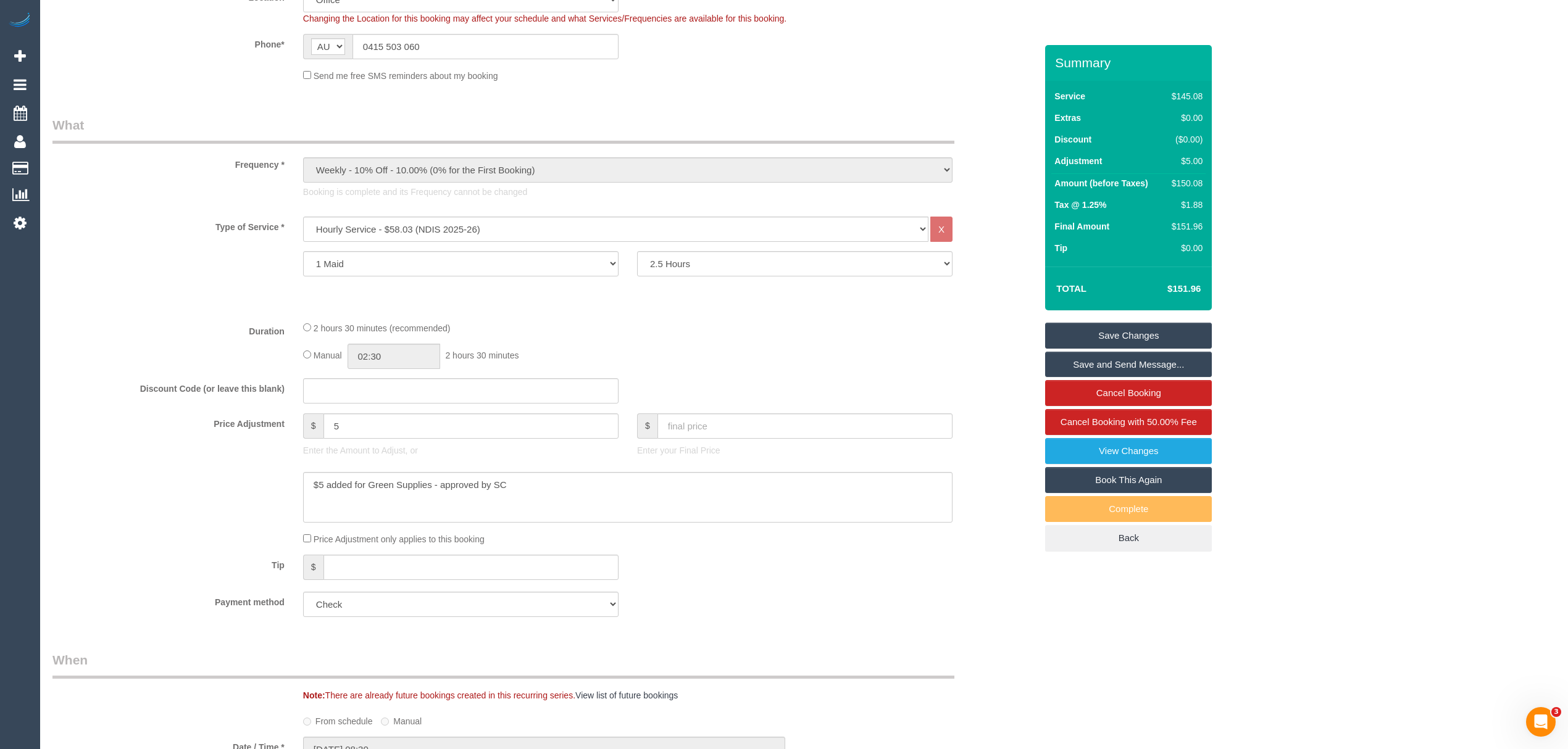
scroll to position [445, 0]
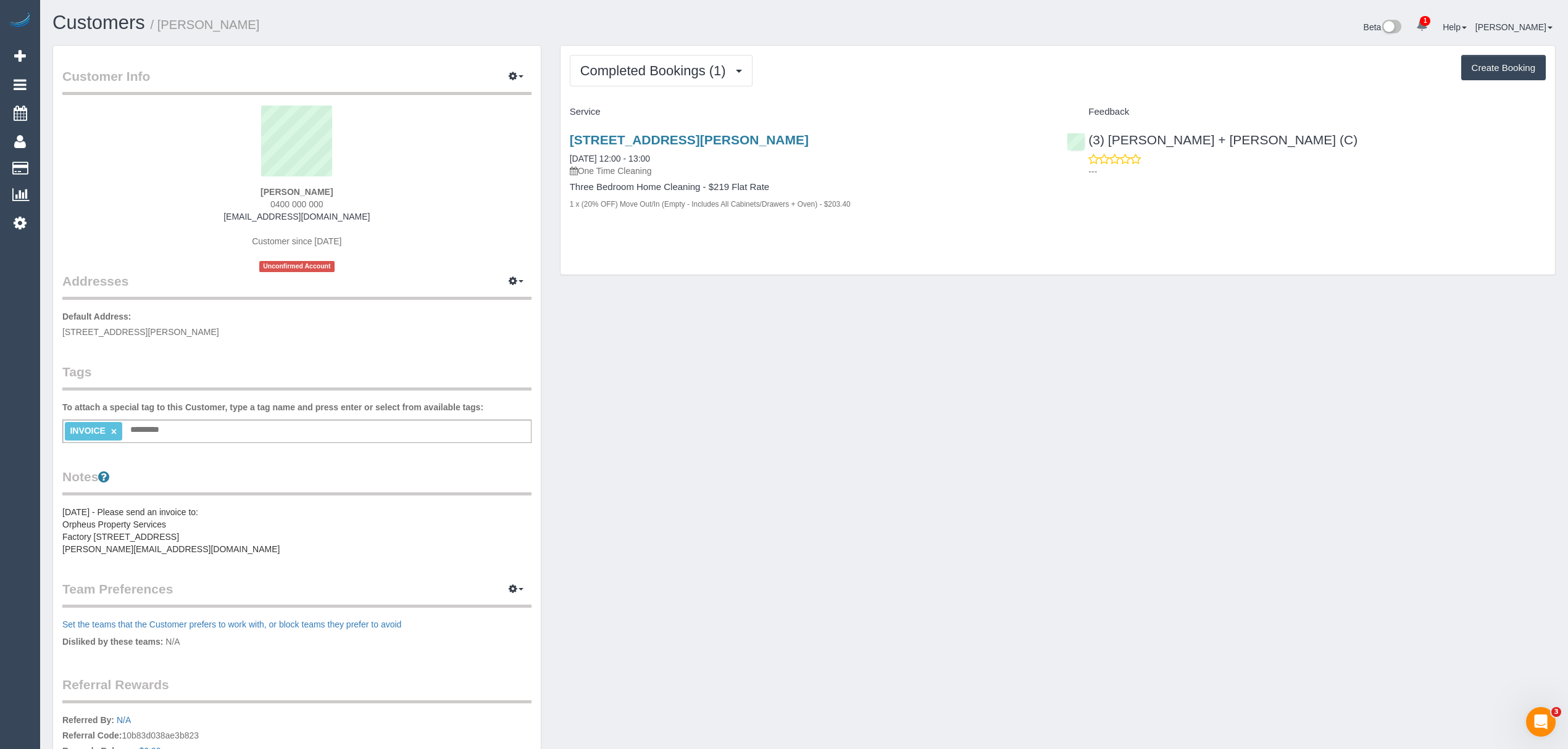
click at [162, 552] on pre "[DATE] - Please send an invoice to: Orpheus Property Services Factory [STREET_A…" at bounding box center [296, 530] width 469 height 49
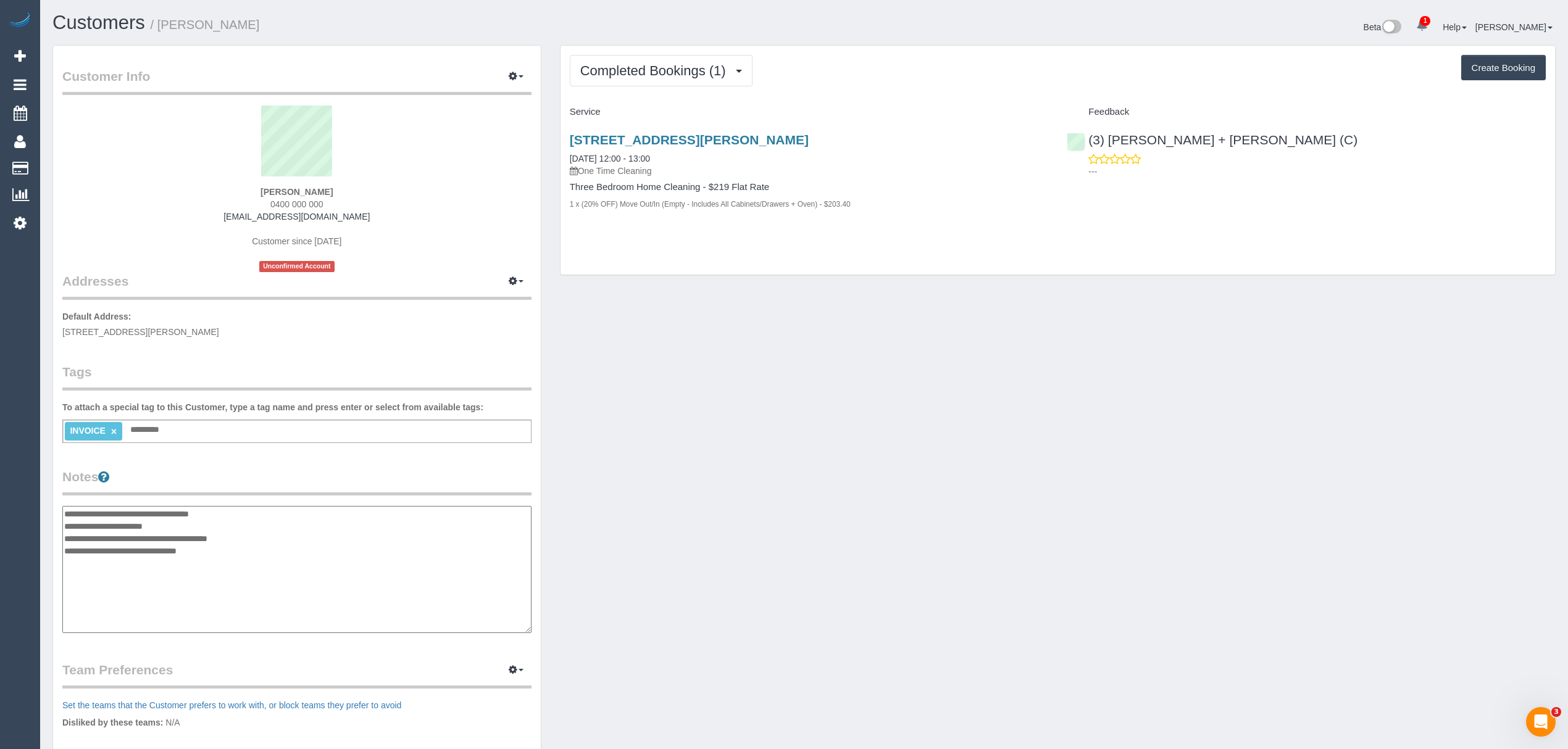
drag, startPoint x: 235, startPoint y: 552, endPoint x: 61, endPoint y: 559, distance: 174.1
click at [61, 559] on div "Customer Info Edit Contact Info Send Message Email Preferences Special Sales Ta…" at bounding box center [297, 498] width 488 height 906
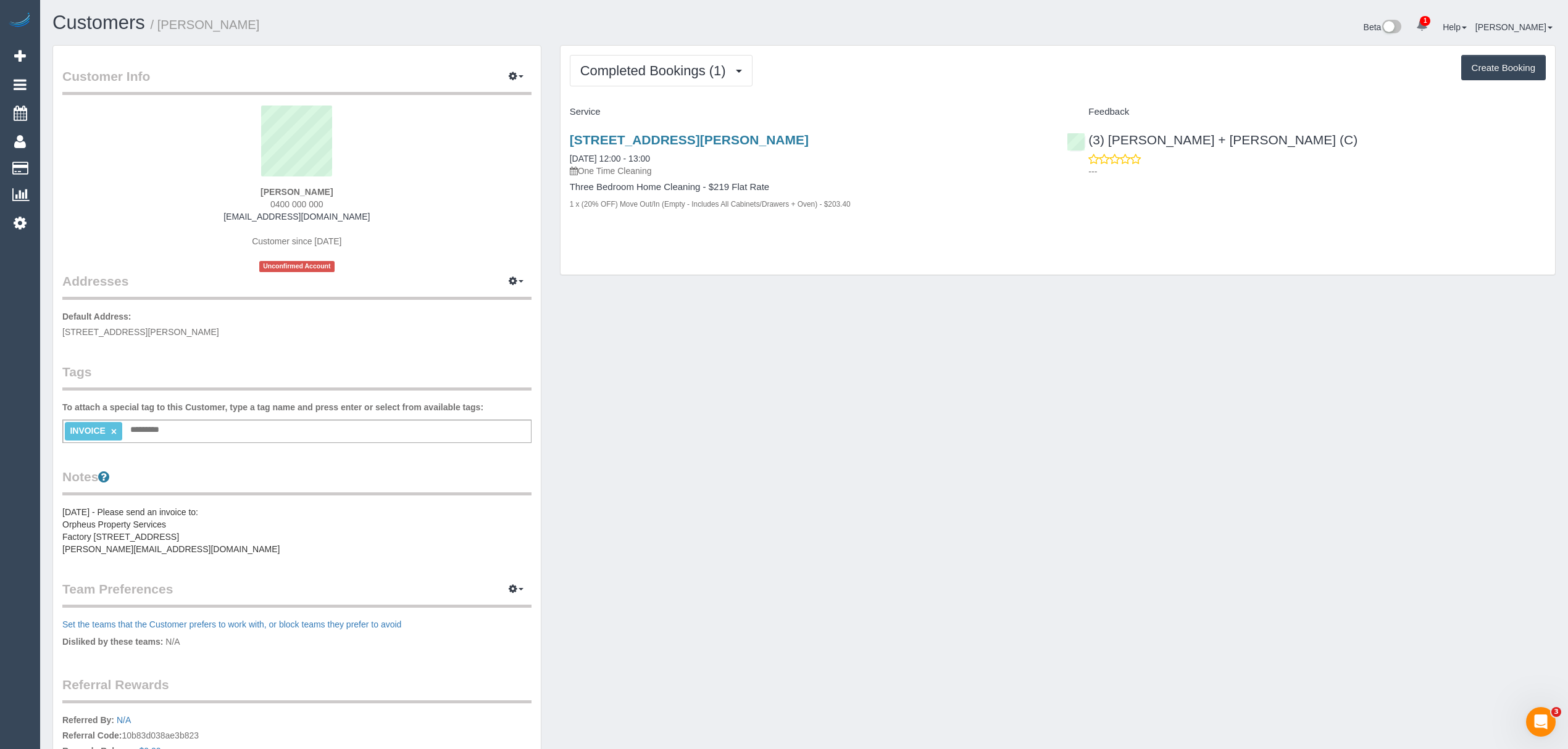
click at [255, 544] on pre "[DATE] - Please send an invoice to: Orpheus Property Services Factory [STREET_A…" at bounding box center [296, 530] width 469 height 49
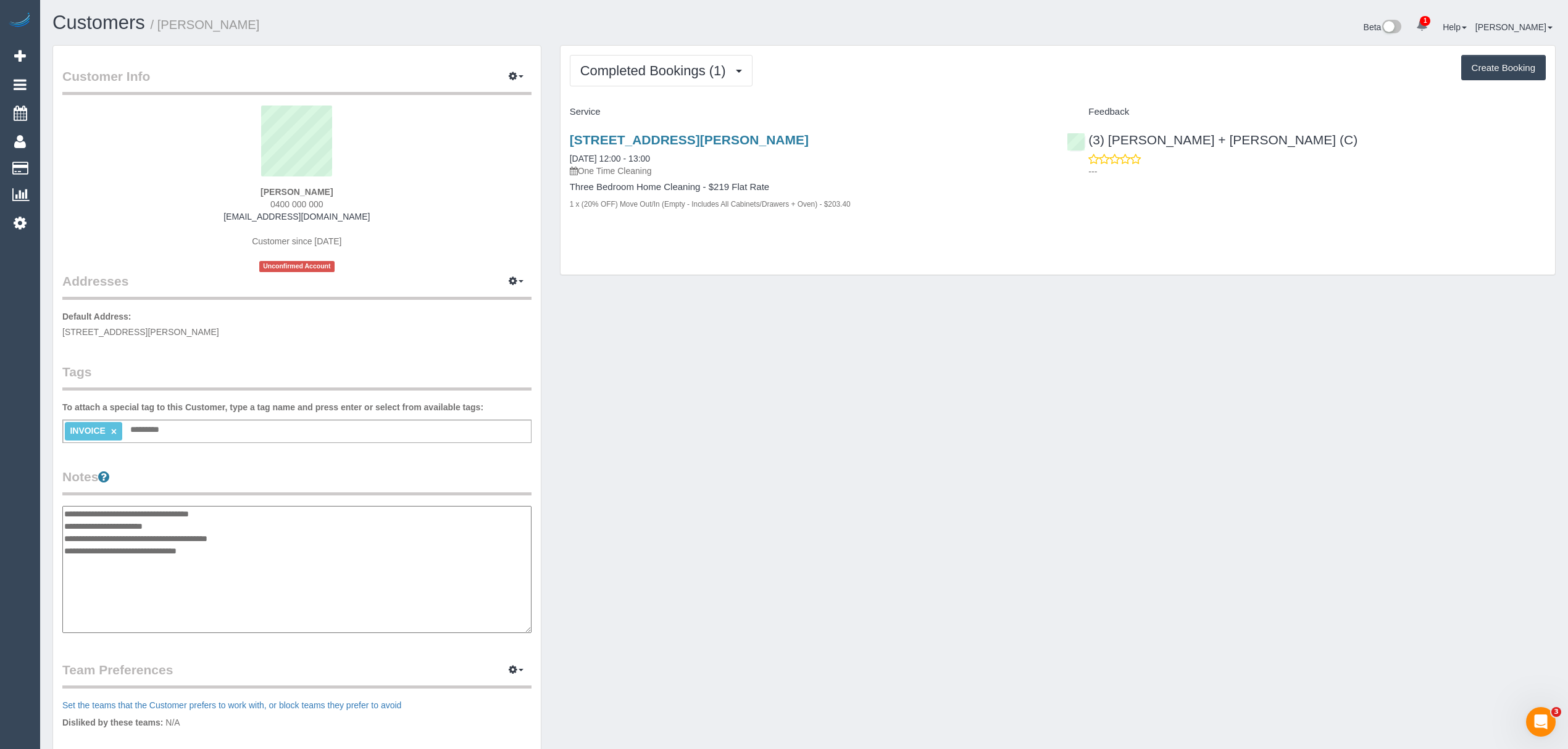
drag, startPoint x: 233, startPoint y: 545, endPoint x: 154, endPoint y: 246, distance: 309.3
click at [77, 541] on textarea "**********" at bounding box center [296, 569] width 469 height 127
click at [159, 531] on textarea "**********" at bounding box center [296, 569] width 469 height 127
drag, startPoint x: 174, startPoint y: 521, endPoint x: 65, endPoint y: 521, distance: 109.0
click at [65, 521] on textarea "**********" at bounding box center [296, 569] width 469 height 127
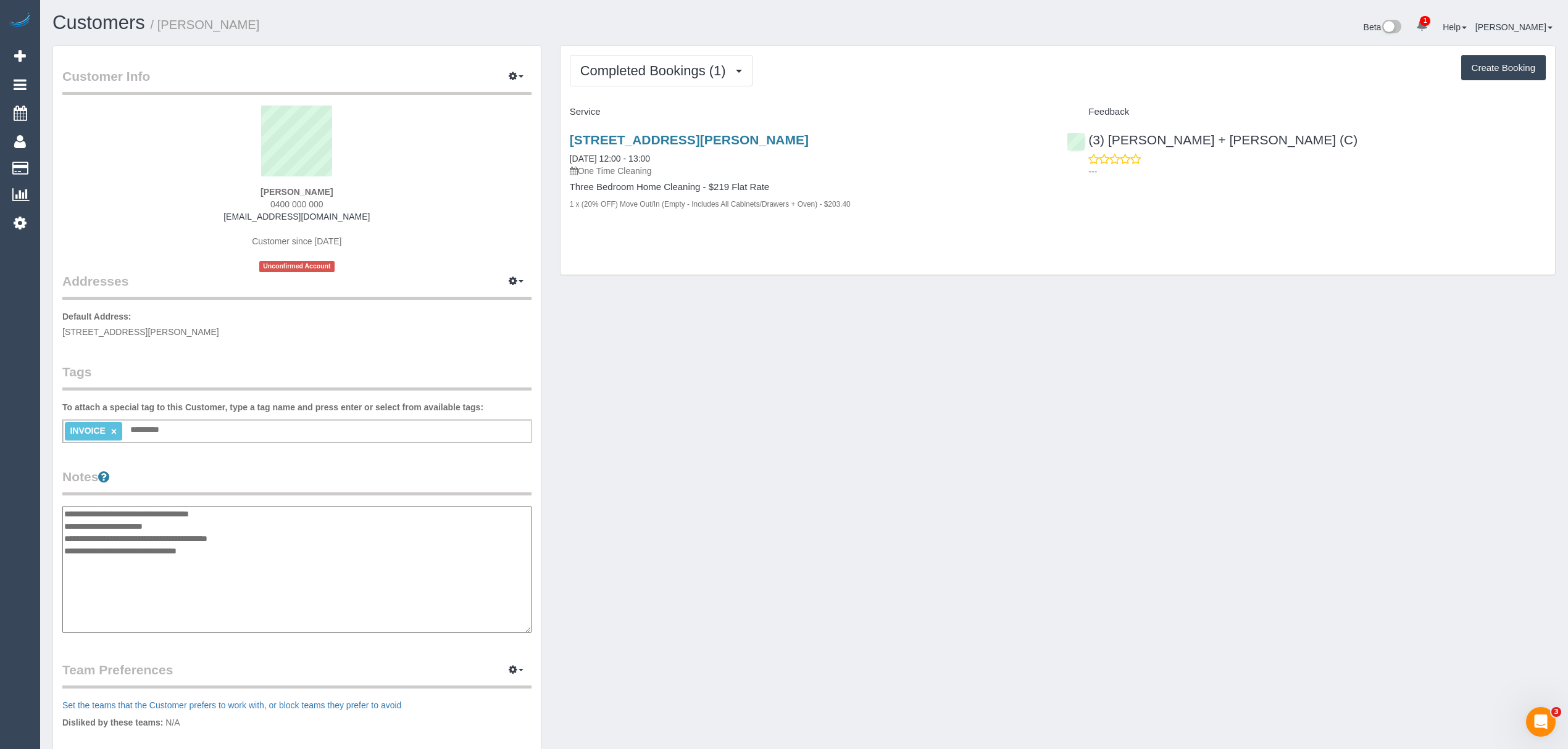
drag, startPoint x: 169, startPoint y: 569, endPoint x: 225, endPoint y: 557, distance: 57.3
click at [176, 568] on textarea "**********" at bounding box center [296, 569] width 469 height 127
drag, startPoint x: 238, startPoint y: 552, endPoint x: 134, endPoint y: 553, distance: 104.0
click at [67, 551] on textarea "**********" at bounding box center [296, 569] width 469 height 127
click at [115, 533] on textarea "**********" at bounding box center [296, 569] width 469 height 127
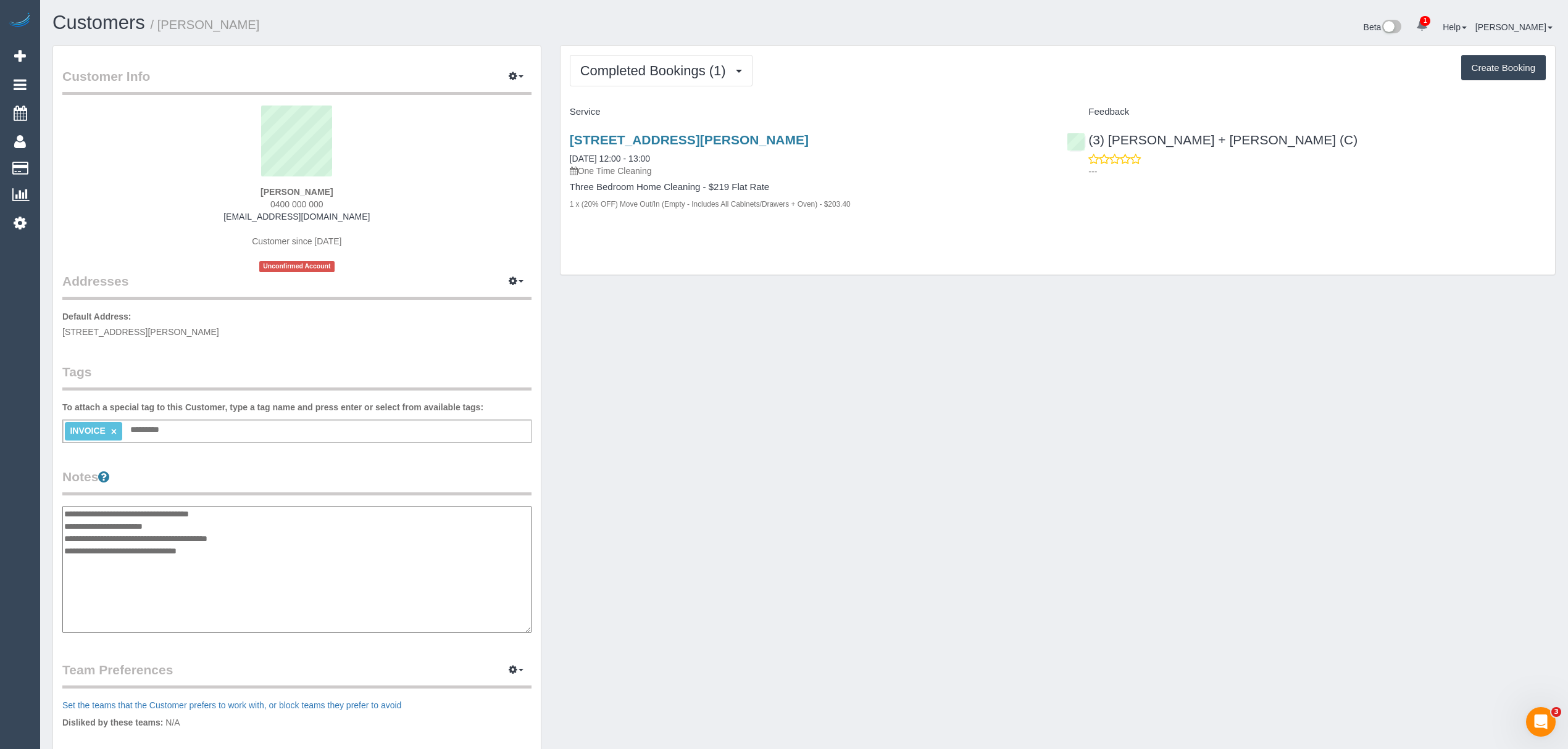
drag, startPoint x: 271, startPoint y: 541, endPoint x: 69, endPoint y: 541, distance: 202.0
click at [65, 536] on textarea "**********" at bounding box center [296, 569] width 469 height 127
drag, startPoint x: 566, startPoint y: 128, endPoint x: 845, endPoint y: 126, distance: 279.0
click at [845, 126] on div "[STREET_ADDRESS][PERSON_NAME] [DATE] 12:00 - 13:00 One Time Cleaning Three Bedr…" at bounding box center [809, 178] width 497 height 112
copy link "[STREET_ADDRESS][PERSON_NAME]"
